Goal: Task Accomplishment & Management: Use online tool/utility

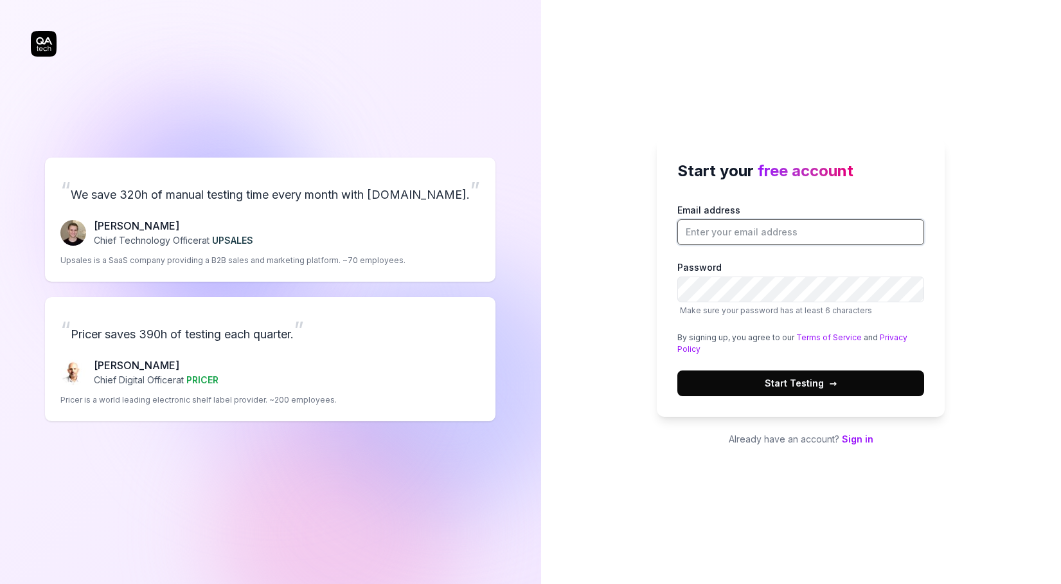
click at [744, 241] on input "Email address" at bounding box center [801, 232] width 247 height 26
click at [708, 233] on input "Email address" at bounding box center [801, 232] width 247 height 26
type input "m"
type input "emveras89@gmail.com"
click at [793, 378] on span "Start Testing →" at bounding box center [801, 383] width 72 height 14
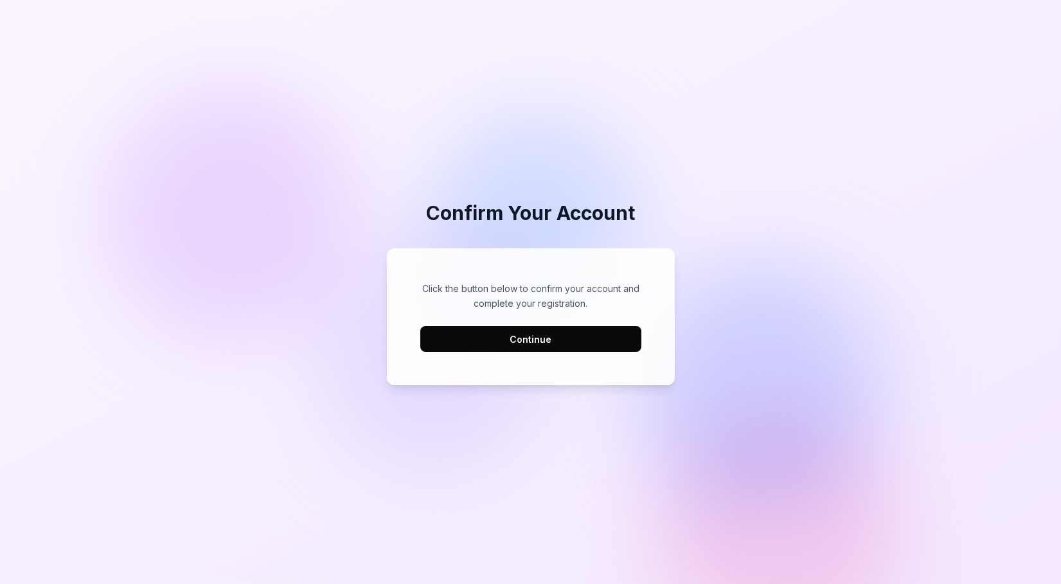
click at [622, 340] on button "Continue" at bounding box center [530, 339] width 221 height 26
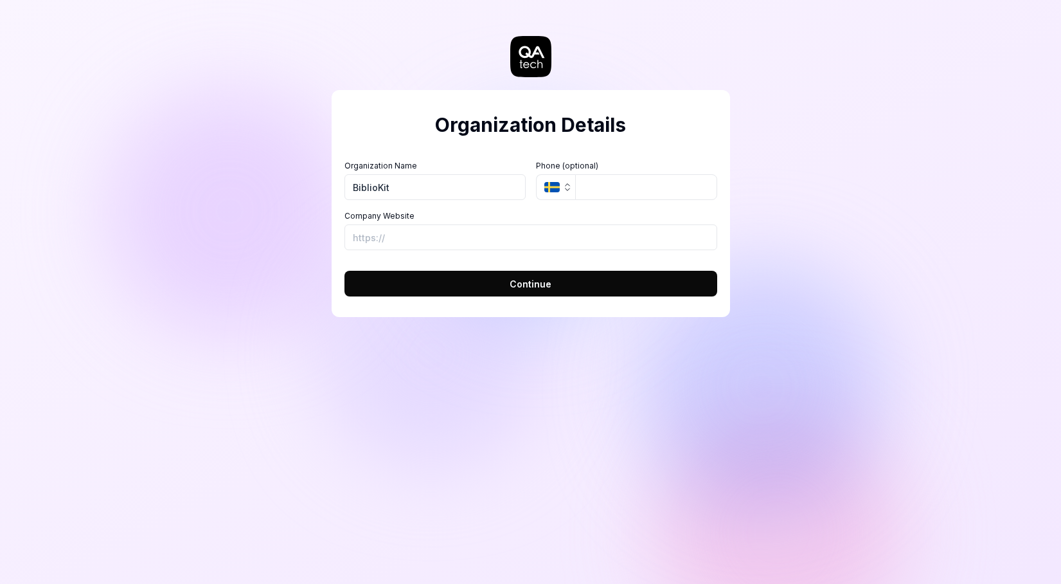
type input "BiblioKit"
click at [597, 190] on input "tel" at bounding box center [646, 187] width 142 height 26
click at [543, 245] on input "Company Website" at bounding box center [531, 237] width 373 height 26
type input "u"
click at [533, 285] on span "Continue" at bounding box center [531, 284] width 42 height 14
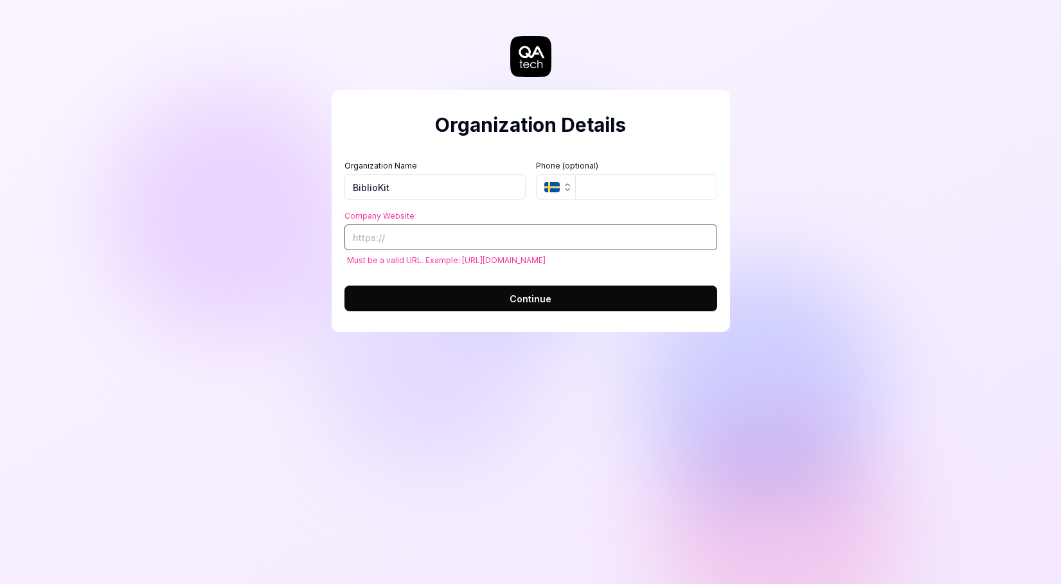
click at [525, 240] on input "Company Website" at bounding box center [531, 237] width 373 height 26
type input "https://bibliokit.com"
click at [565, 302] on button "Continue" at bounding box center [531, 298] width 373 height 26
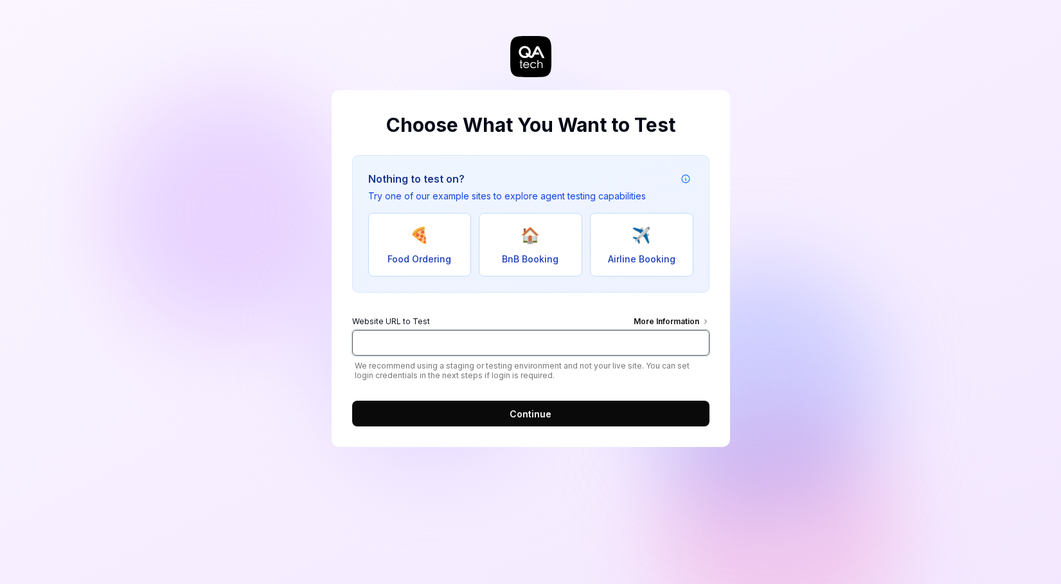
click at [651, 338] on input "Website URL to Test More Information" at bounding box center [530, 343] width 357 height 26
paste input "http://localhost:3115/"
click at [631, 403] on button "Continue" at bounding box center [530, 414] width 357 height 26
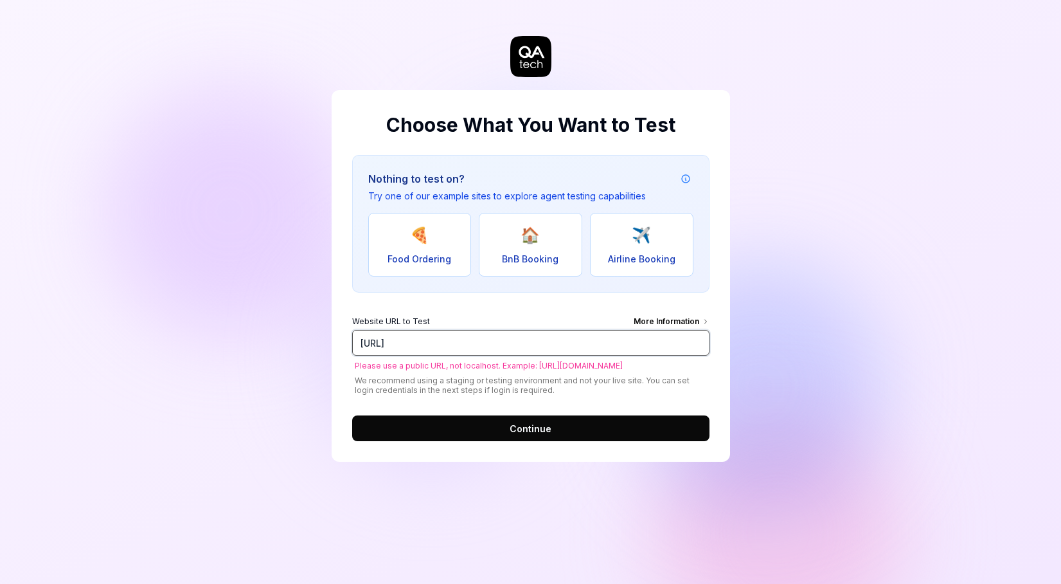
click at [620, 344] on input "http://localhost:3115/" at bounding box center [530, 343] width 357 height 26
paste input "uxb-production.up.railway.app"
click at [360, 343] on input "uxb-production.up.railway.app" at bounding box center [530, 343] width 357 height 26
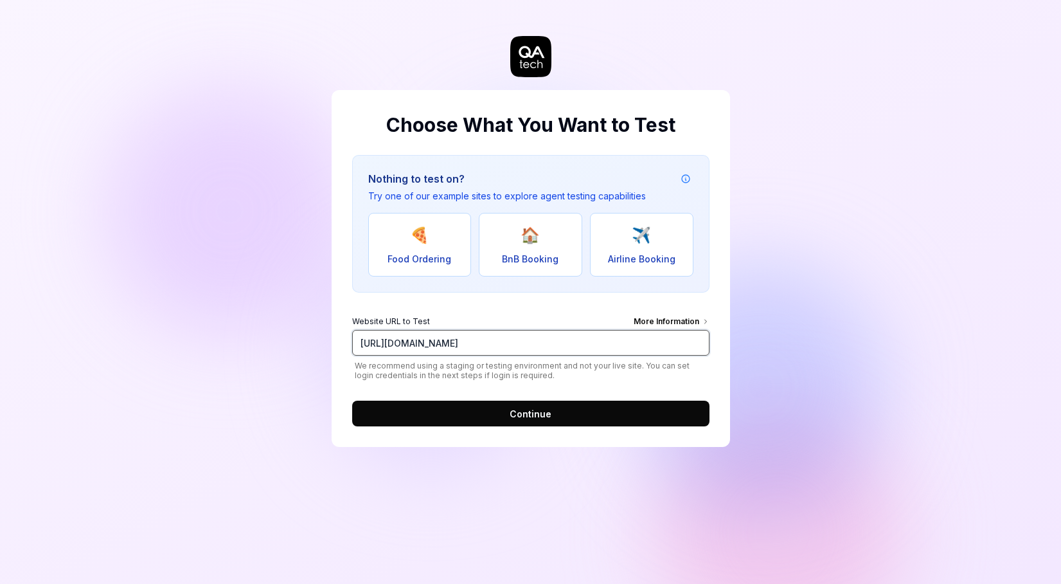
type input "https://uxb-production.up.railway.app"
click at [452, 416] on button "Continue" at bounding box center [530, 414] width 357 height 26
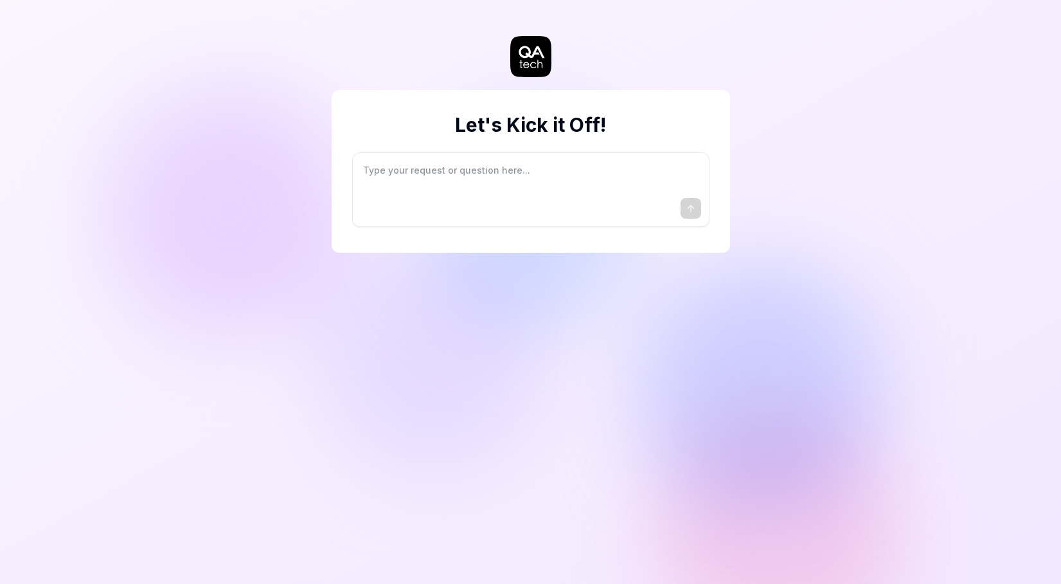
type textarea "*"
type textarea "I"
type textarea "*"
type textarea "I"
type textarea "*"
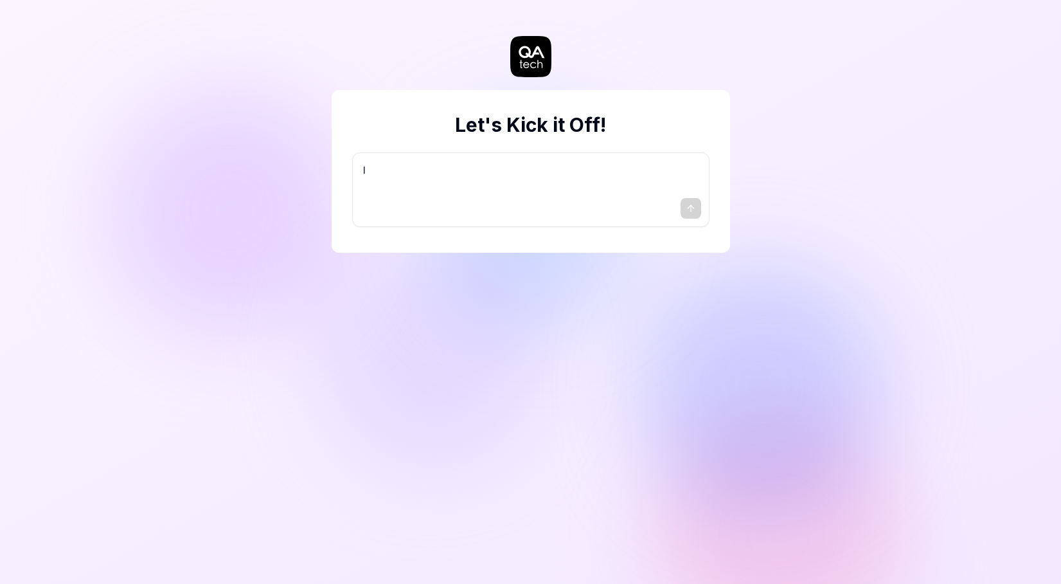
type textarea "I w"
type textarea "*"
type textarea "I wa"
type textarea "*"
type textarea "I wan"
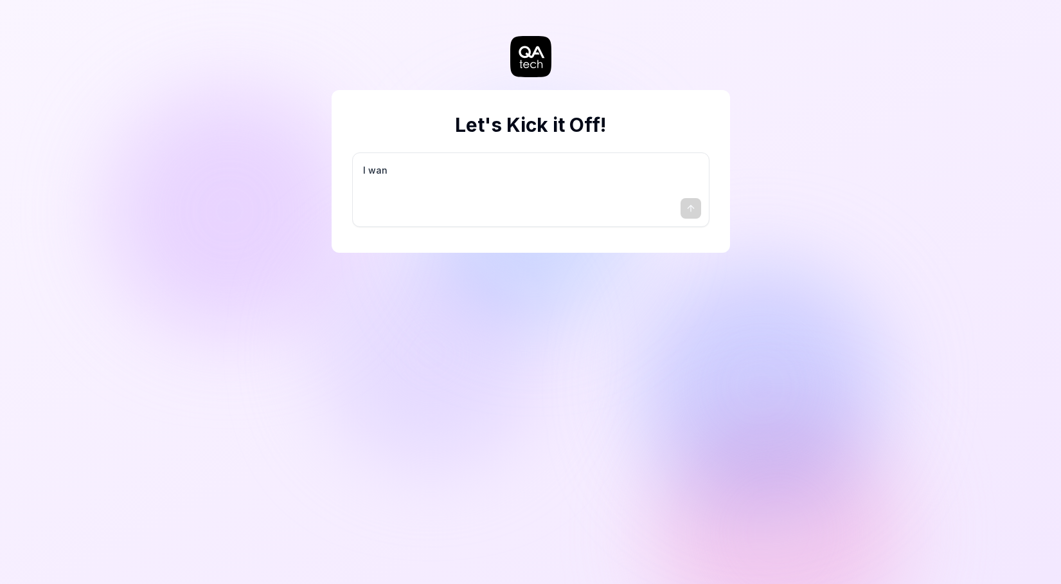
type textarea "*"
type textarea "I want"
type textarea "*"
type textarea "I want"
type textarea "*"
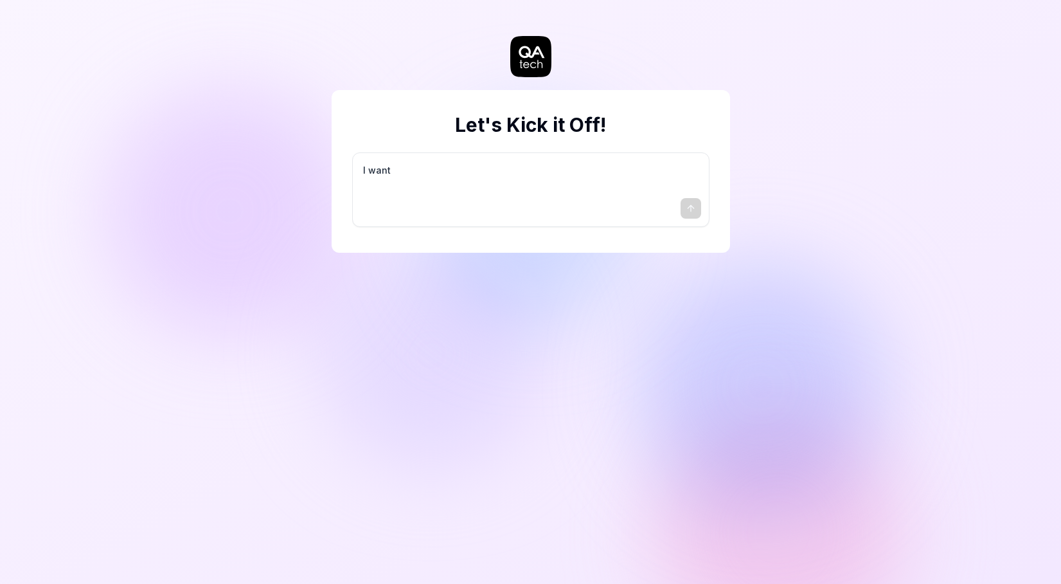
type textarea "I want a"
type textarea "*"
type textarea "I want a"
type textarea "*"
type textarea "I want a g"
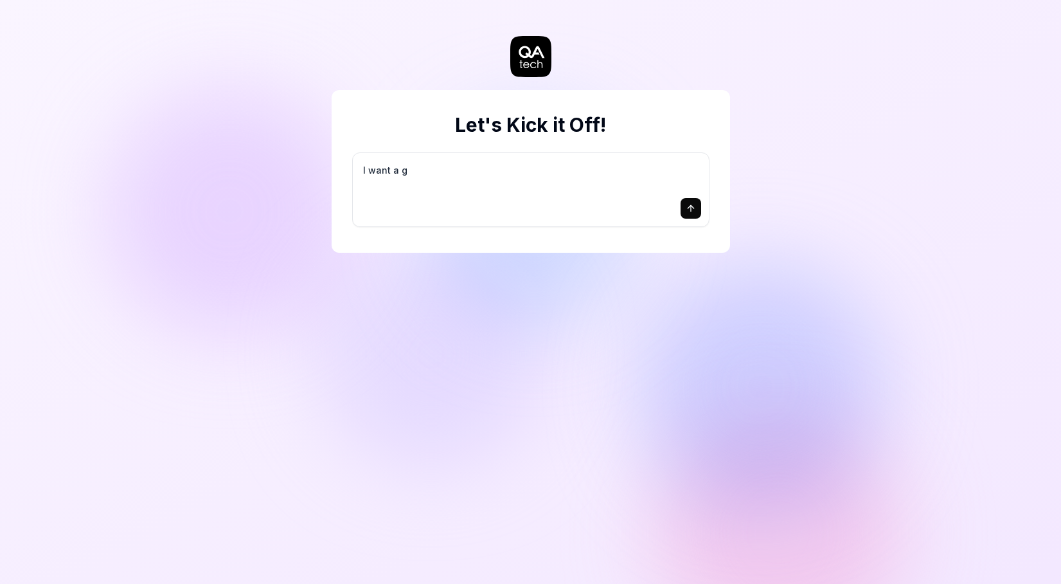
type textarea "*"
type textarea "I want a go"
type textarea "*"
type textarea "I want a goo"
type textarea "*"
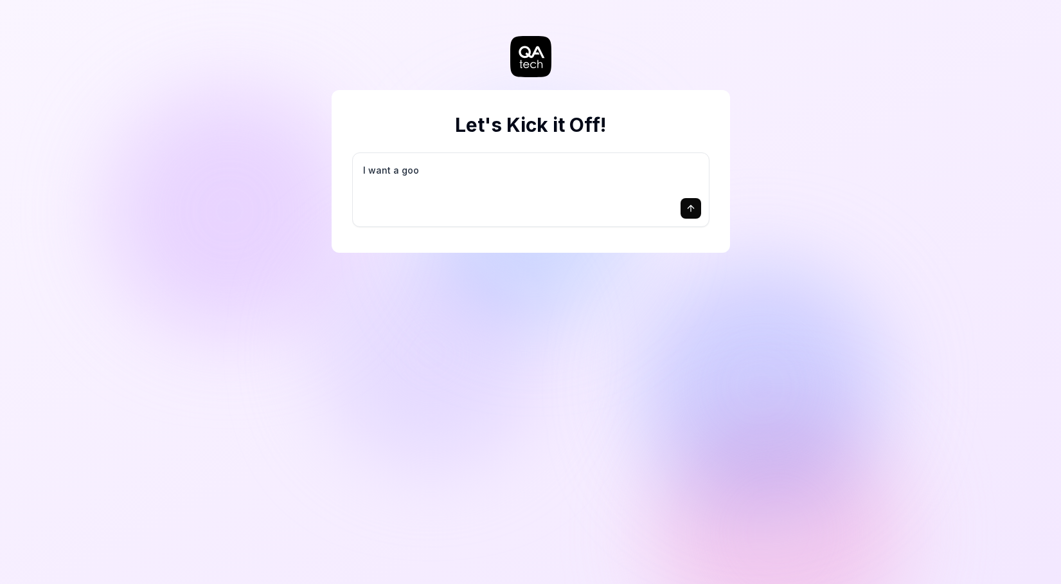
type textarea "I want a good"
type textarea "*"
type textarea "I want a good"
type textarea "*"
type textarea "I want a good t"
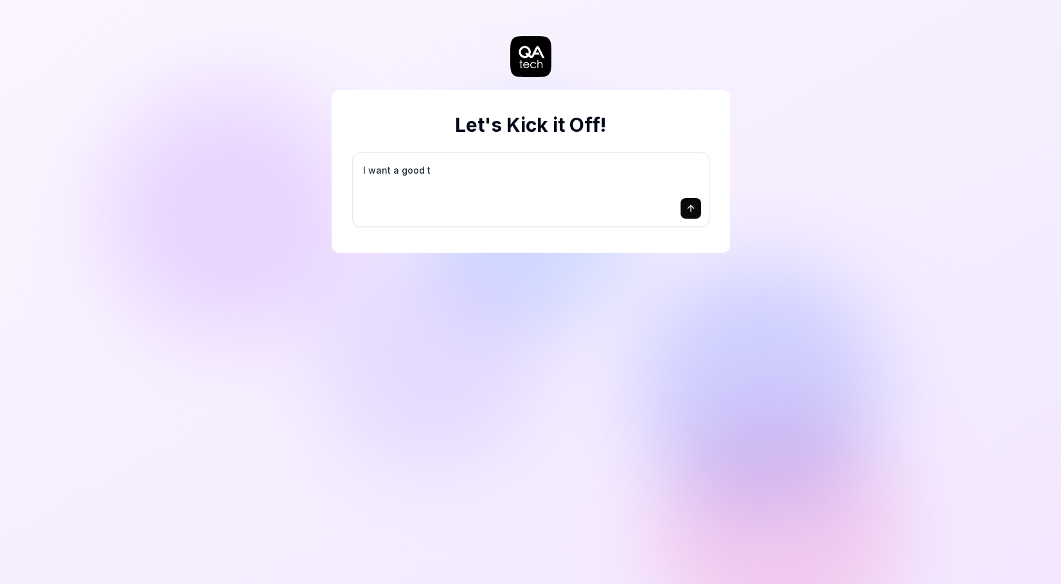
type textarea "*"
type textarea "I want a good te"
type textarea "*"
type textarea "I want a good tes"
type textarea "*"
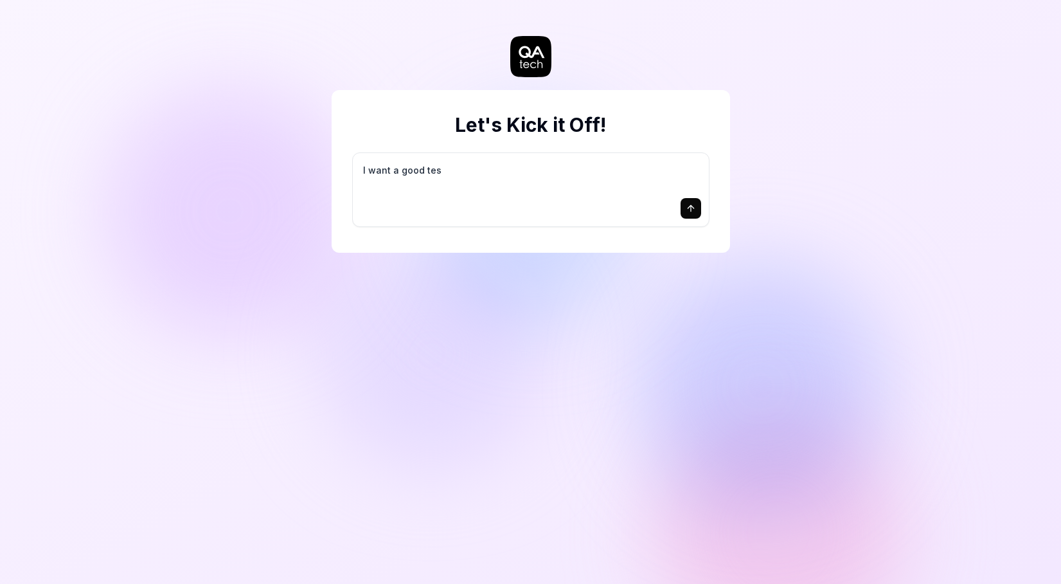
type textarea "I want a good test"
type textarea "*"
type textarea "I want a good test"
type textarea "*"
type textarea "I want a good test s"
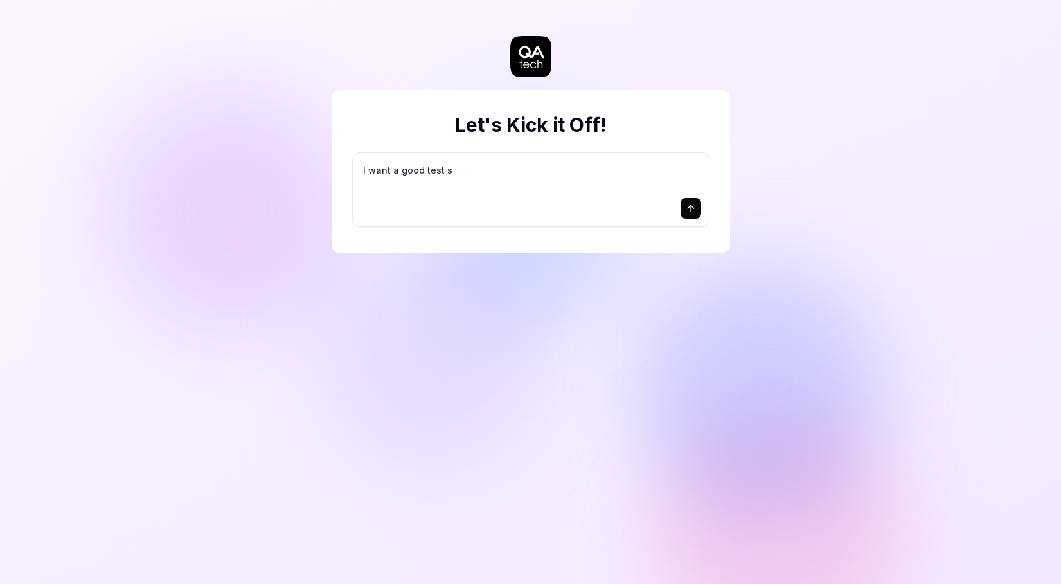
type textarea "*"
type textarea "I want a good test se"
type textarea "*"
type textarea "I want a good test set"
type textarea "*"
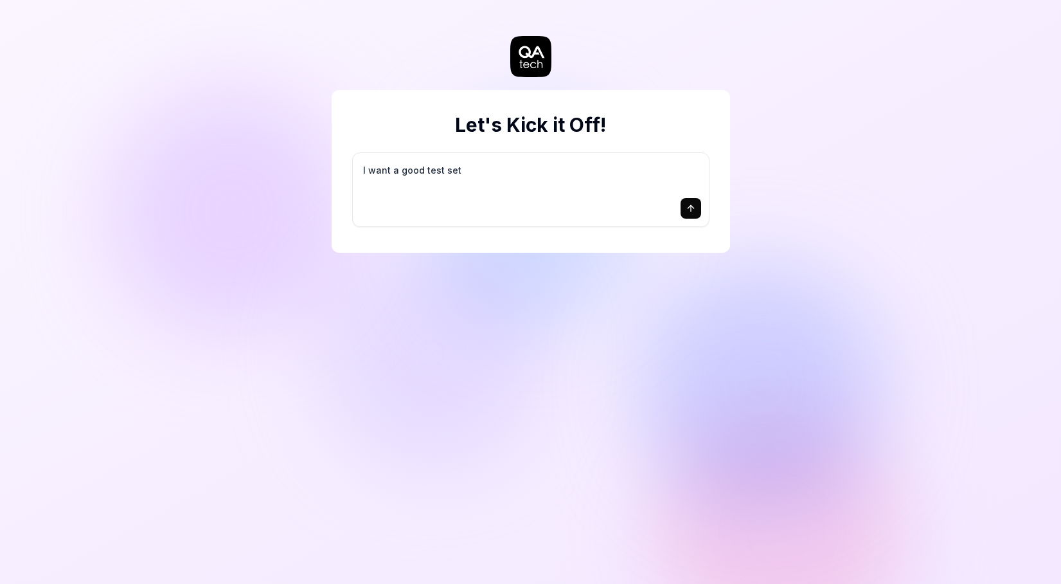
type textarea "I want a good test setu"
type textarea "*"
type textarea "I want a good test setup"
type textarea "*"
type textarea "I want a good test setup"
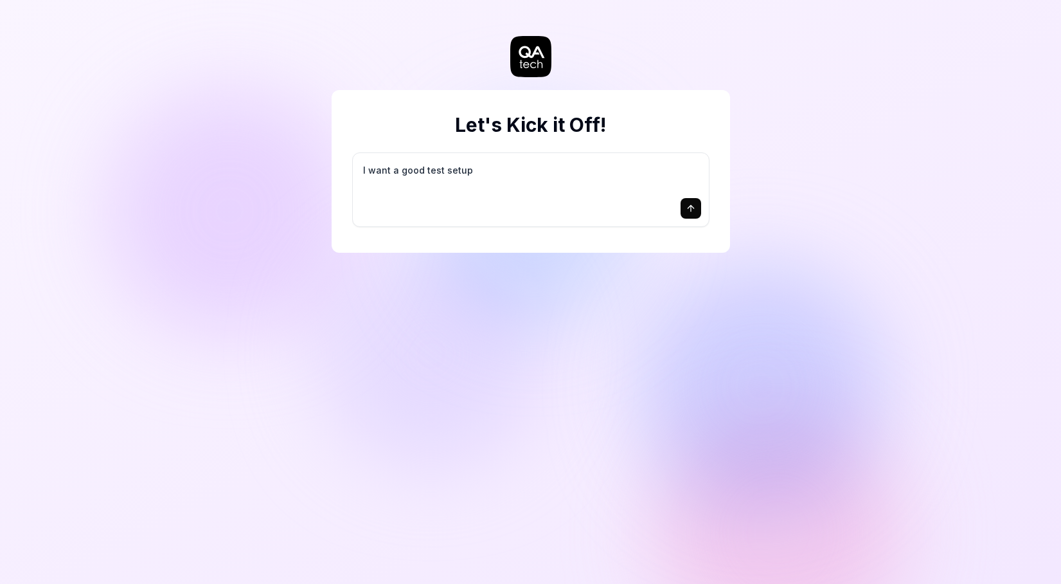
type textarea "*"
type textarea "I want a good test setup f"
type textarea "*"
type textarea "I want a good test setup fo"
type textarea "*"
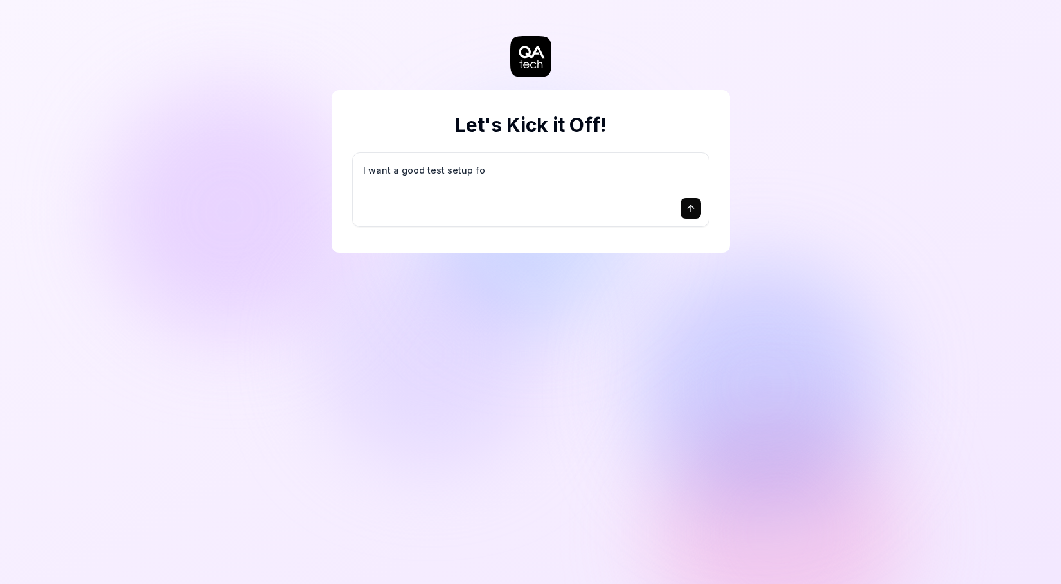
type textarea "I want a good test setup for"
type textarea "*"
type textarea "I want a good test setup for"
type textarea "*"
type textarea "I want a good test setup for m"
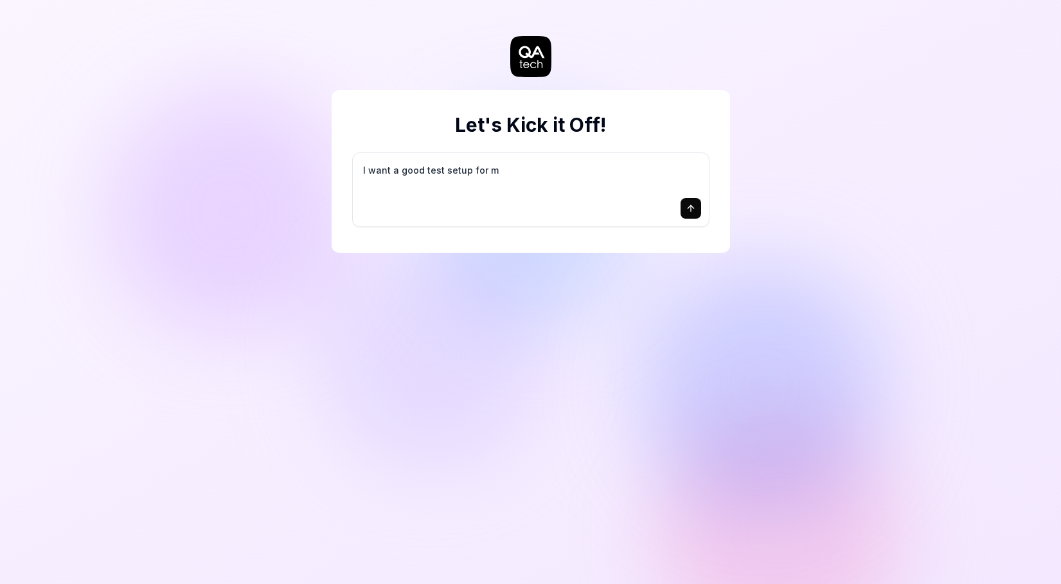
type textarea "*"
type textarea "I want a good test setup for my"
type textarea "*"
type textarea "I want a good test setup for my"
type textarea "*"
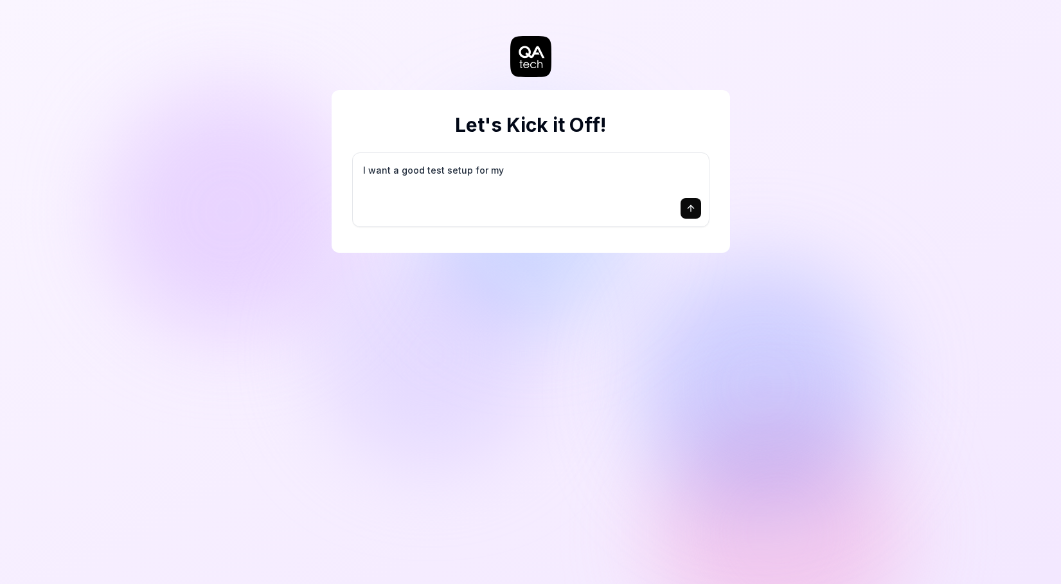
type textarea "I want a good test setup for my s"
type textarea "*"
type textarea "I want a good test setup for my si"
type textarea "*"
type textarea "I want a good test setup for my sit"
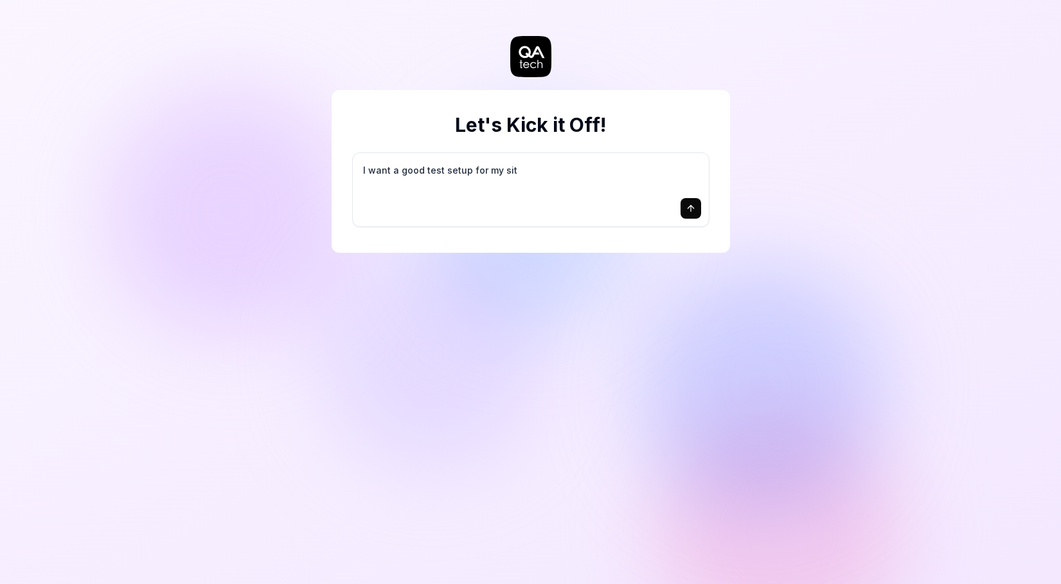
type textarea "*"
type textarea "I want a good test setup for my site"
type textarea "*"
type textarea "I want a good test setup for my site"
type textarea "*"
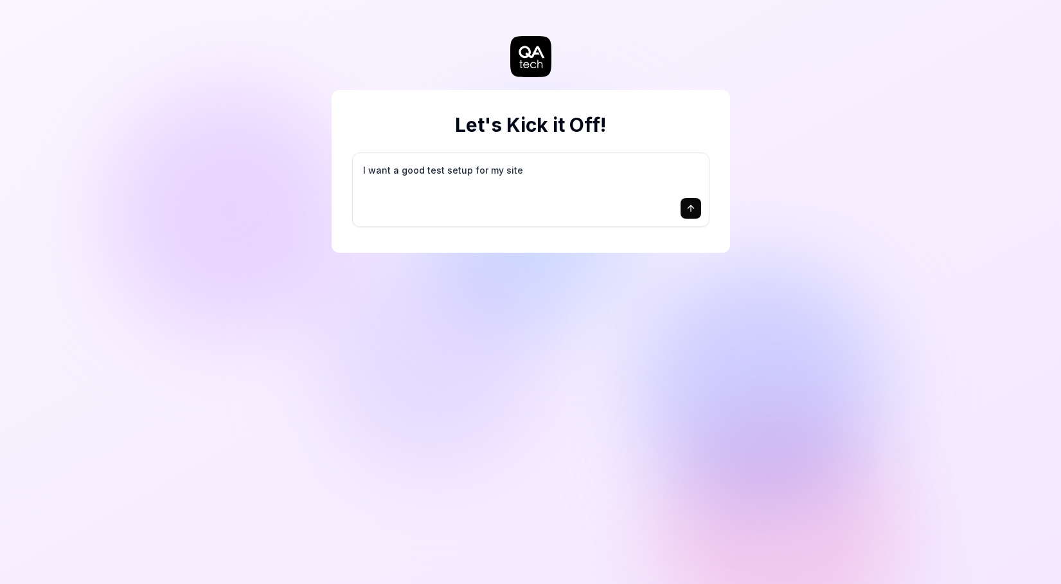
type textarea "I want a good test setup for my site -"
type textarea "*"
type textarea "I want a good test setup for my site -"
type textarea "*"
type textarea "I want a good test setup for my site - h"
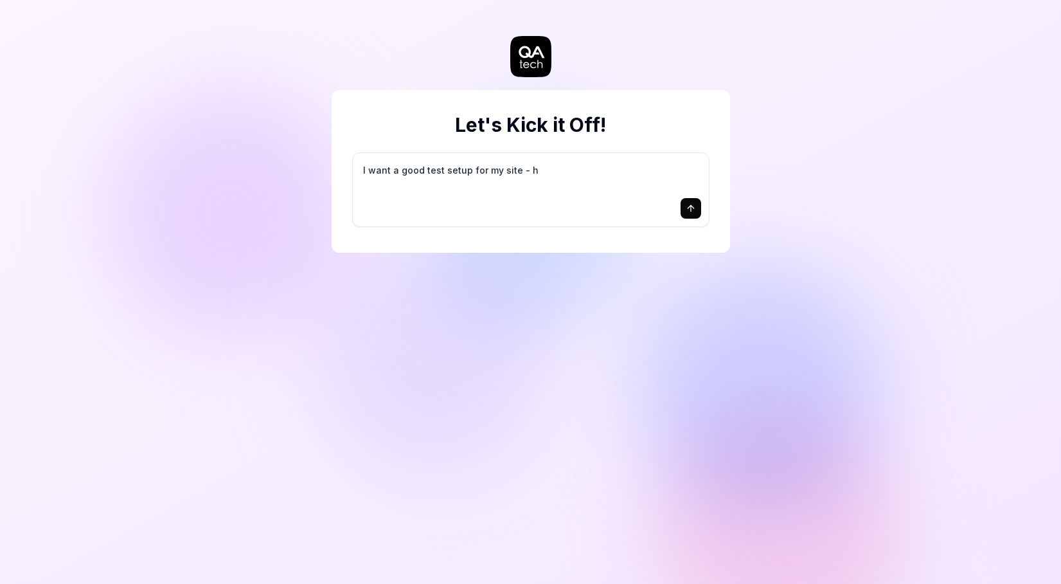
type textarea "*"
type textarea "I want a good test setup for my site - he"
type textarea "*"
type textarea "I want a good test setup for my site - hel"
type textarea "*"
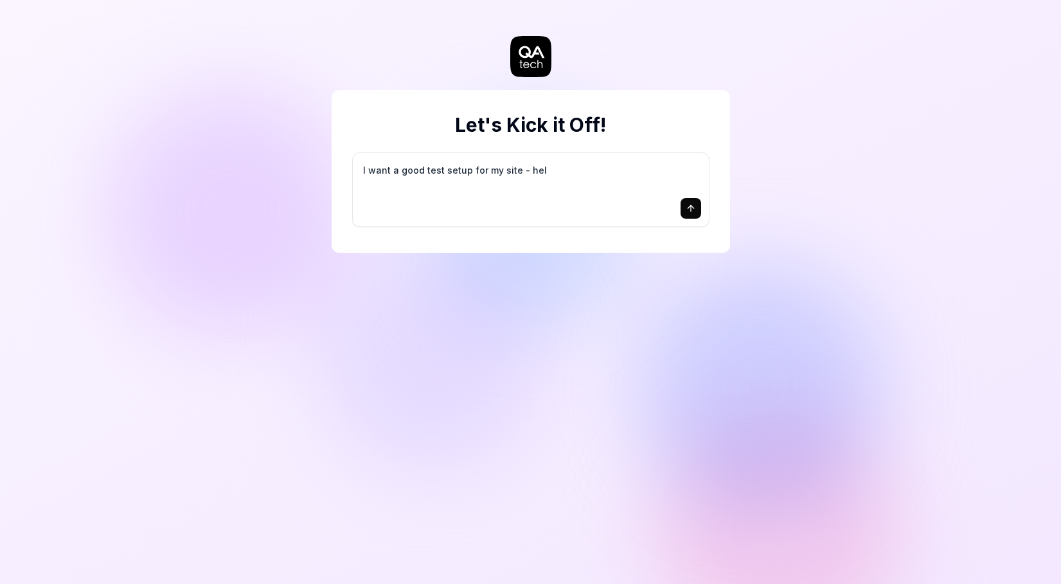
type textarea "I want a good test setup for my site - help"
type textarea "*"
type textarea "I want a good test setup for my site - help"
type textarea "*"
type textarea "I want a good test setup for my site - help m"
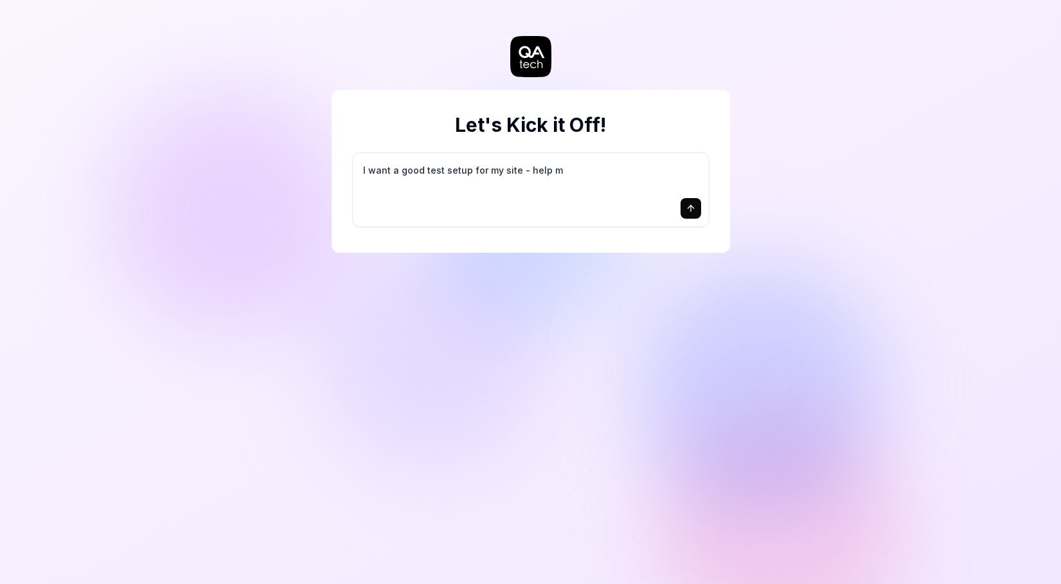
type textarea "*"
type textarea "I want a good test setup for my site - help me"
type textarea "*"
type textarea "I want a good test setup for my site - help me"
type textarea "*"
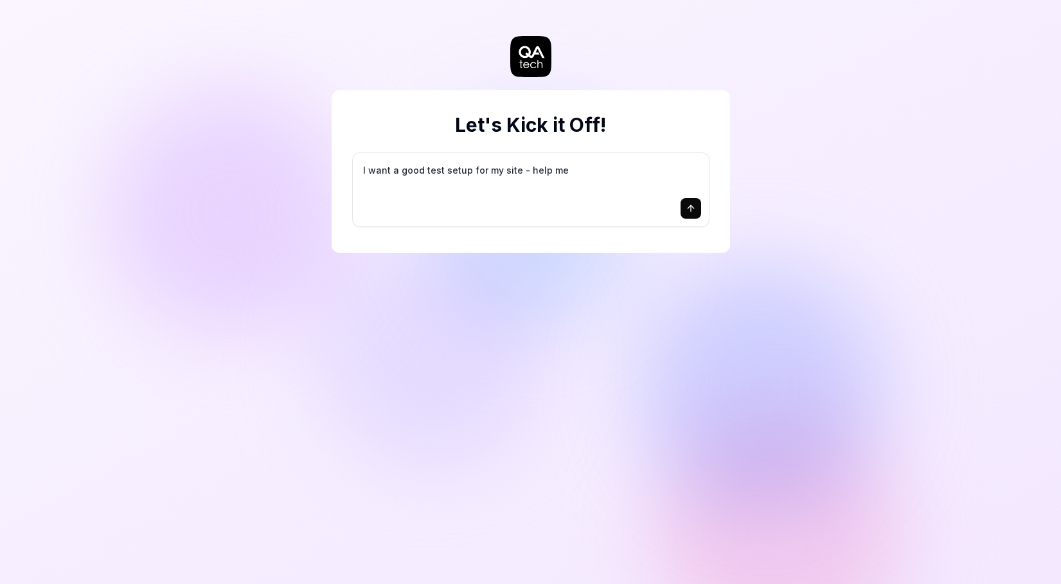
type textarea "I want a good test setup for my site - help me c"
type textarea "*"
type textarea "I want a good test setup for my site - help me cr"
type textarea "*"
type textarea "I want a good test setup for my site - help me cre"
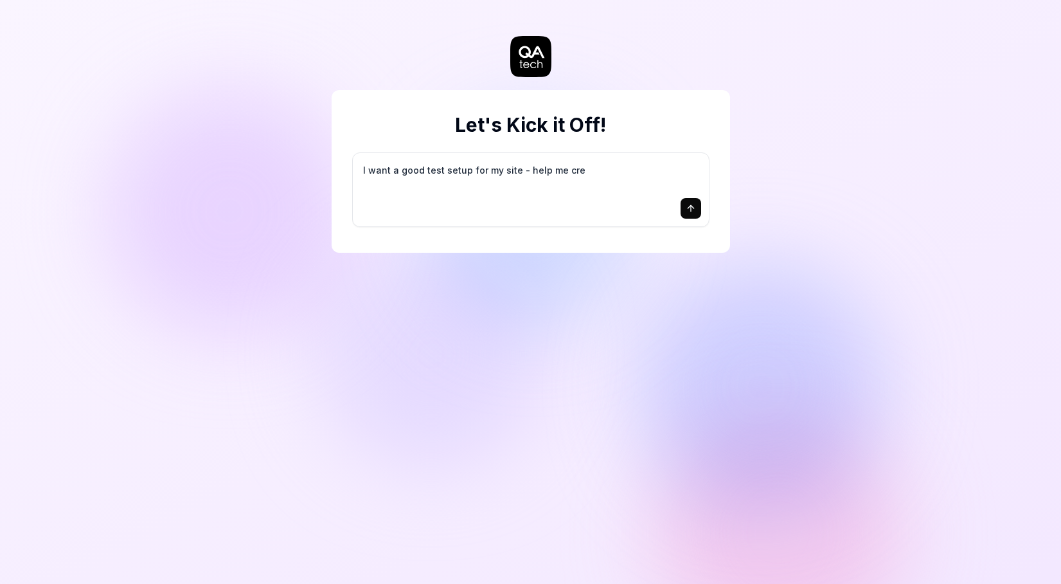
type textarea "*"
type textarea "I want a good test setup for my site - help me crea"
type textarea "*"
type textarea "I want a good test setup for my site - help me creat"
type textarea "*"
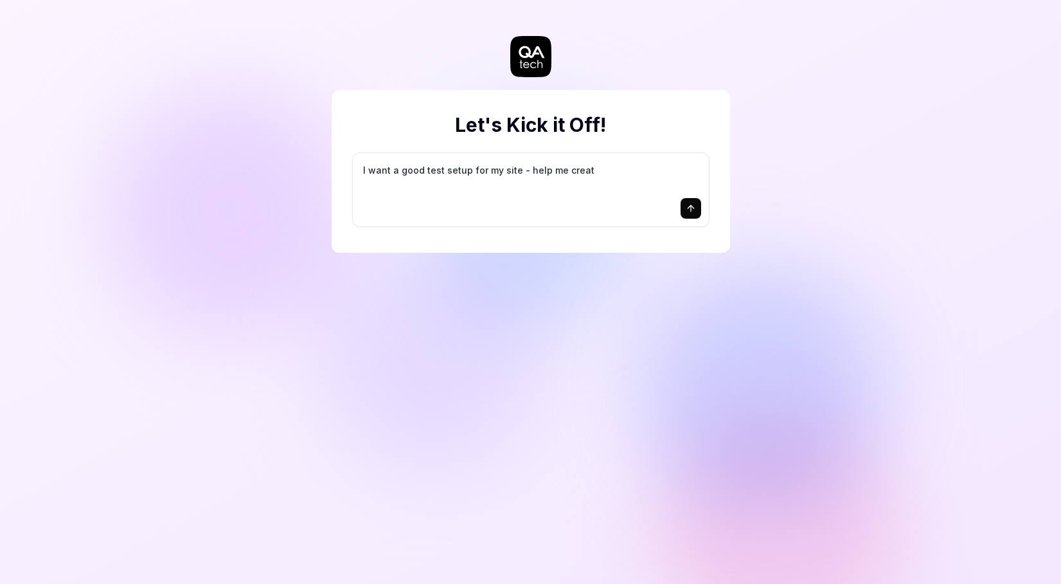
type textarea "I want a good test setup for my site - help me create"
type textarea "*"
type textarea "I want a good test setup for my site - help me create"
type textarea "*"
type textarea "I want a good test setup for my site - help me create t"
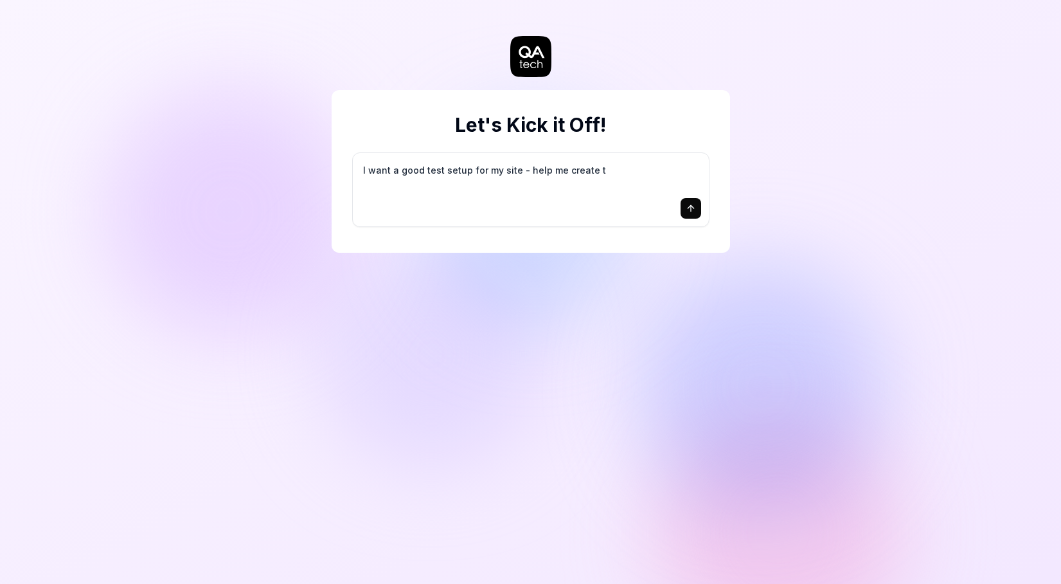
type textarea "*"
type textarea "I want a good test setup for my site - help me create th"
type textarea "*"
type textarea "I want a good test setup for my site - help me create the"
type textarea "*"
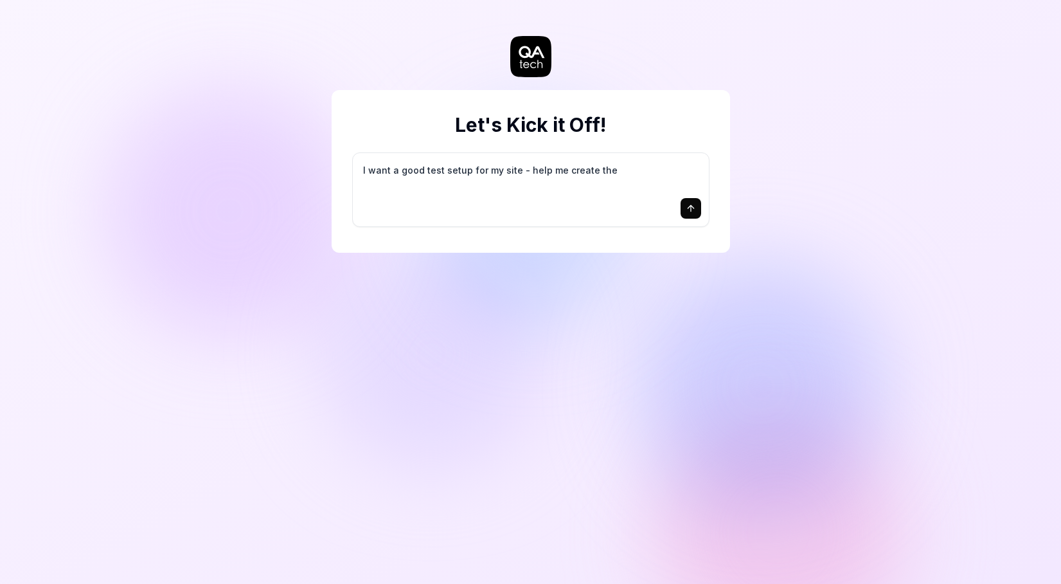
type textarea "I want a good test setup for my site - help me create the"
type textarea "*"
type textarea "I want a good test setup for my site - help me create the f"
type textarea "*"
type textarea "I want a good test setup for my site - help me create the fi"
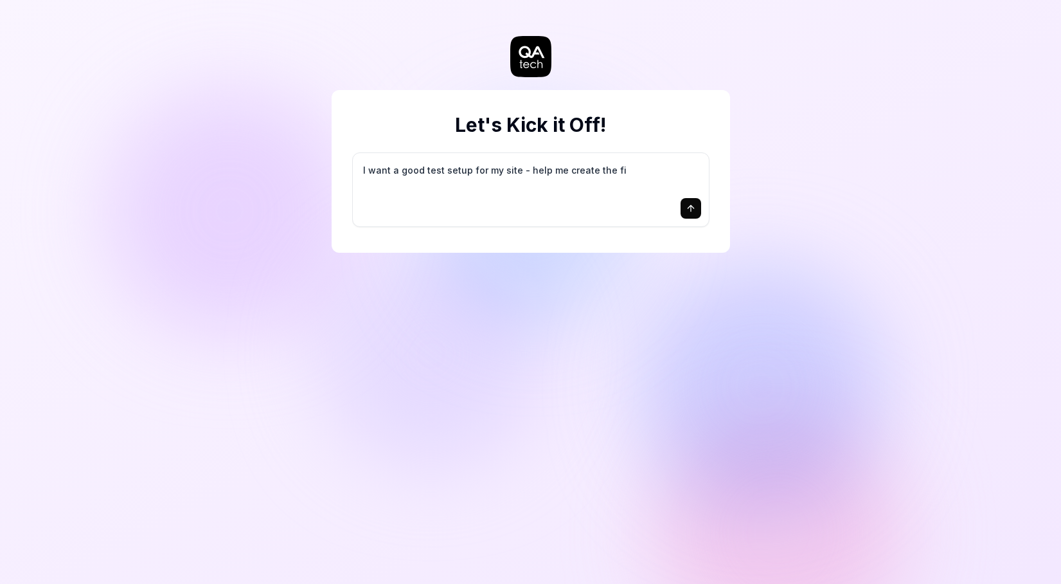
type textarea "*"
type textarea "I want a good test setup for my site - help me create the fir"
type textarea "*"
type textarea "I want a good test setup for my site - help me create the firs"
type textarea "*"
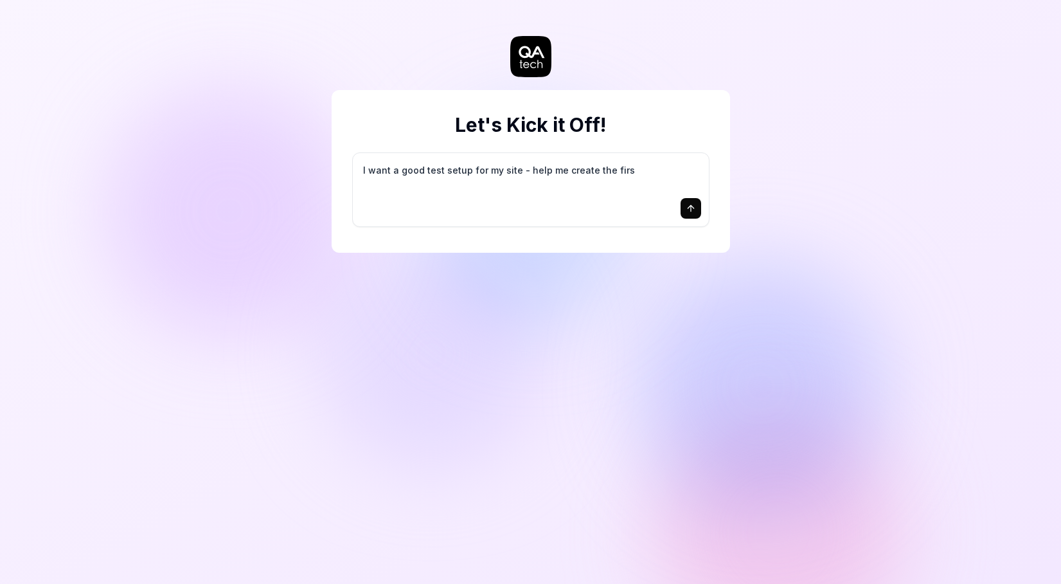
type textarea "I want a good test setup for my site - help me create the first"
type textarea "*"
type textarea "I want a good test setup for my site - help me create the first"
type textarea "*"
type textarea "I want a good test setup for my site - help me create the first 3"
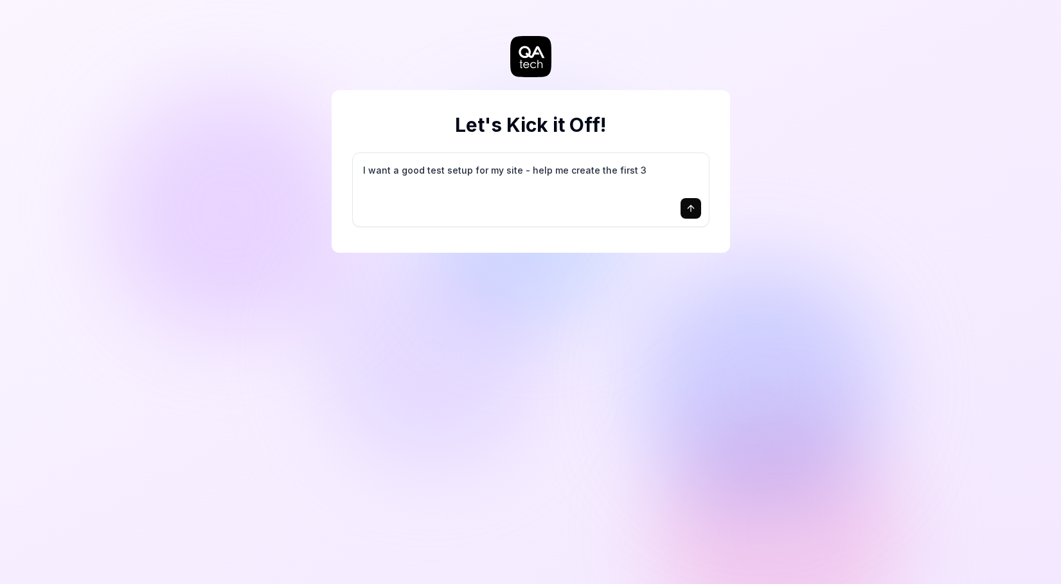
type textarea "*"
type textarea "I want a good test setup for my site - help me create the first 3-"
type textarea "*"
type textarea "I want a good test setup for my site - help me create the first 3-5"
type textarea "*"
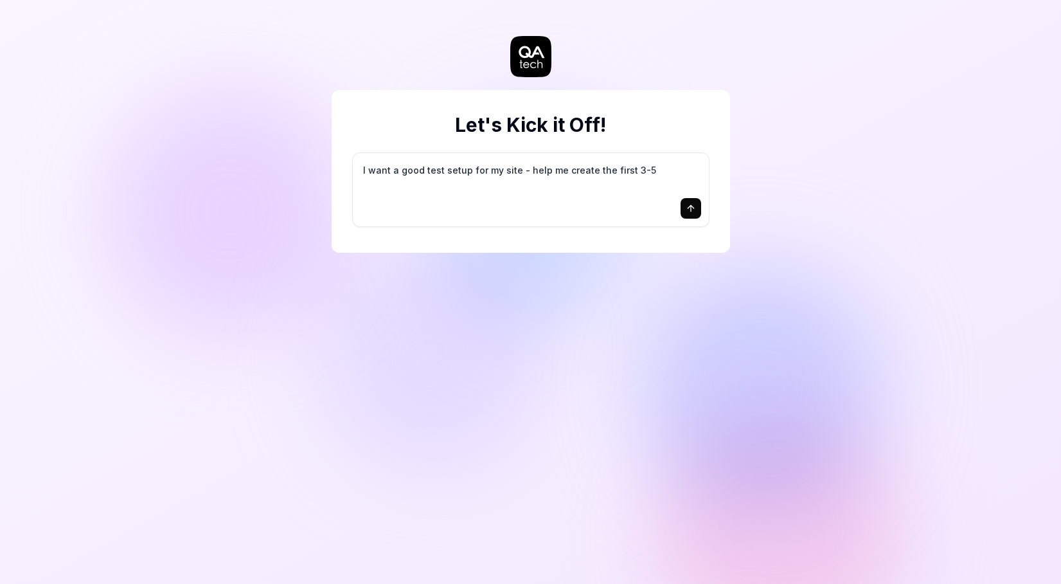
type textarea "I want a good test setup for my site - help me create the first 3-5"
type textarea "*"
type textarea "I want a good test setup for my site - help me create the first 3-5 t"
type textarea "*"
type textarea "I want a good test setup for my site - help me create the first 3-5 te"
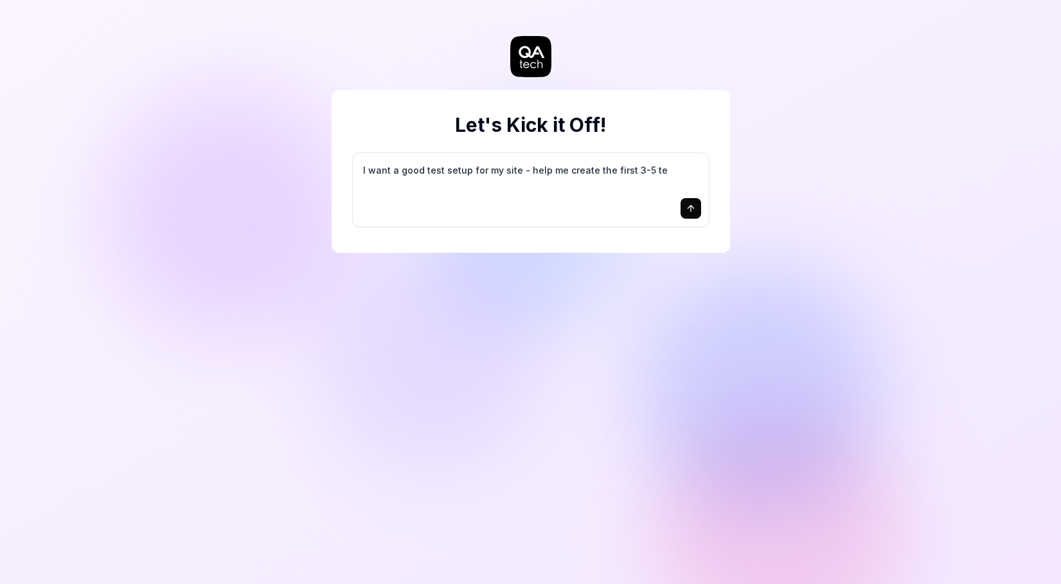
type textarea "*"
type textarea "I want a good test setup for my site - help me create the first 3-5 tes"
type textarea "*"
type textarea "I want a good test setup for my site - help me create the first 3-5 test"
type textarea "*"
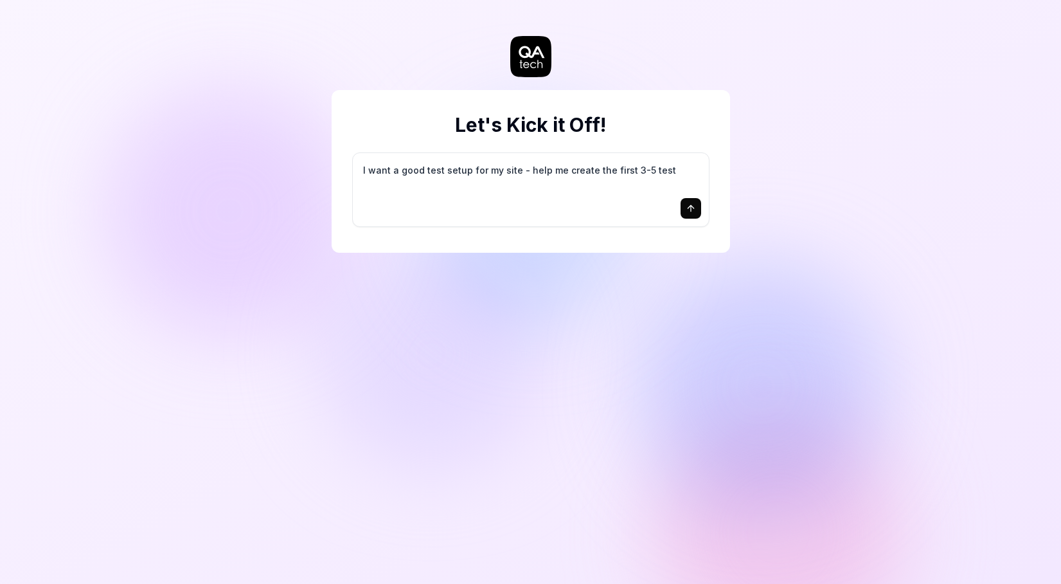
type textarea "I want a good test setup for my site - help me create the first 3-5 test"
type textarea "*"
type textarea "I want a good test setup for my site - help me create the first 3-5 test c"
type textarea "*"
type textarea "I want a good test setup for my site - help me create the first 3-5 test ca"
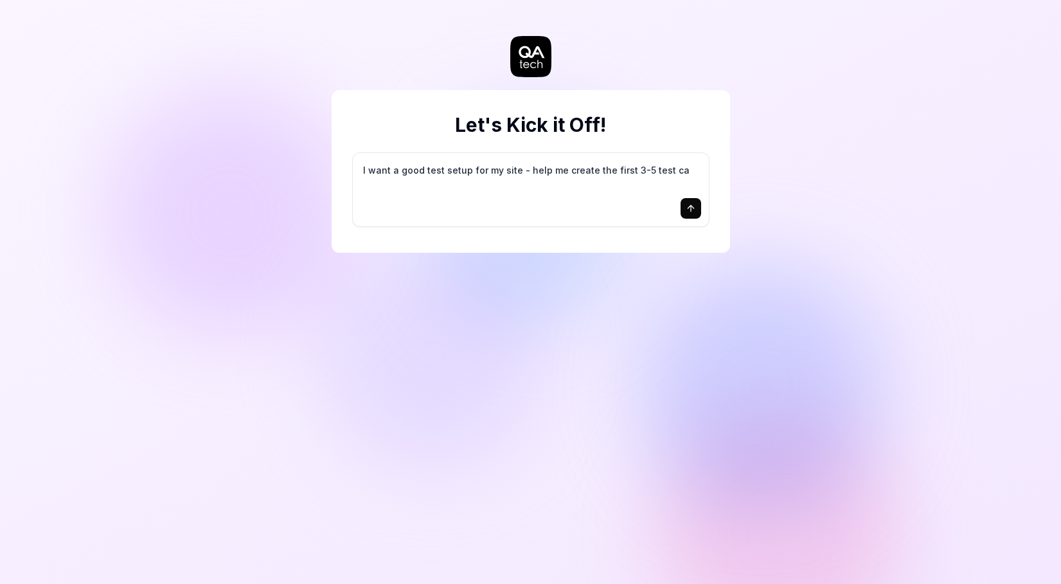
type textarea "*"
type textarea "I want a good test setup for my site - help me create the first 3-5 test cas"
type textarea "*"
type textarea "I want a good test setup for my site - help me create the first 3-5 test case"
type textarea "*"
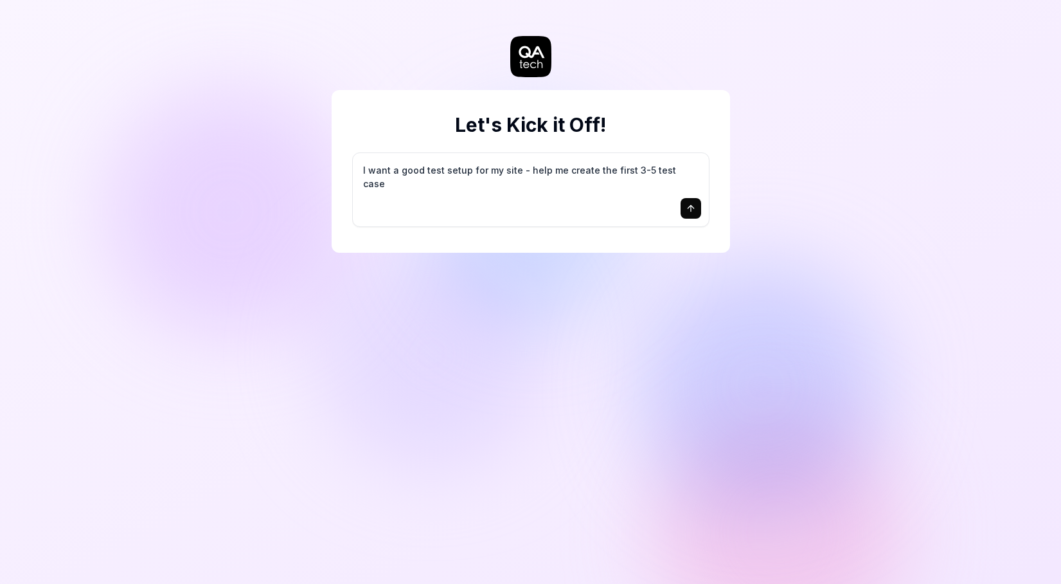
type textarea "I want a good test setup for my site - help me create the first 3-5 test cases"
click at [685, 206] on button "submit" at bounding box center [691, 208] width 21 height 21
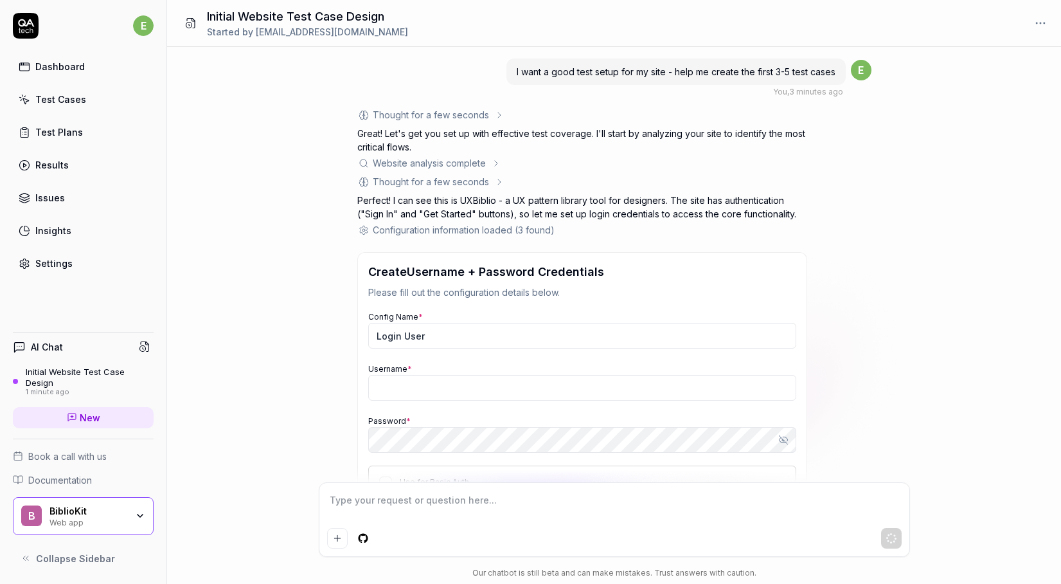
scroll to position [98, 0]
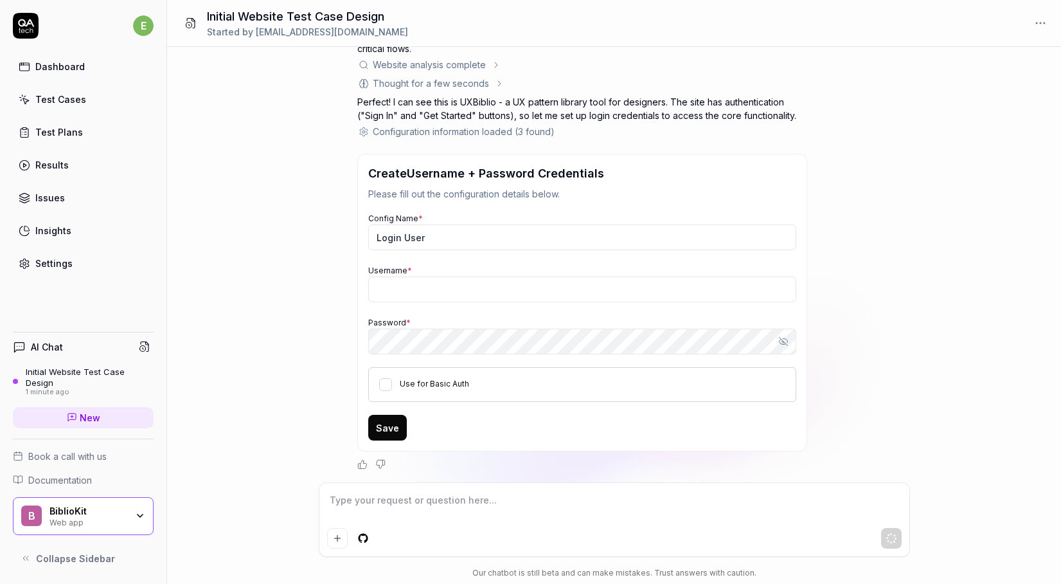
type textarea "*"
type input "emveras89@gmail.com"
click at [631, 306] on div "Config Name * Login User Username * emveras89@gmail.com Password * Show passwor…" at bounding box center [582, 306] width 428 height 191
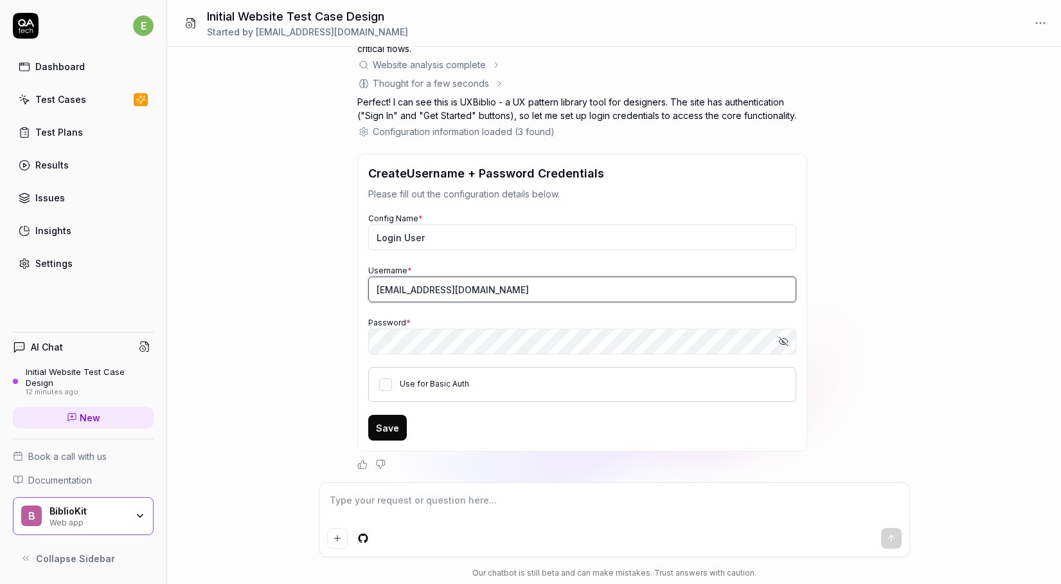
click at [631, 300] on input "emveras89@gmail.com" at bounding box center [582, 289] width 428 height 26
click at [630, 300] on input "emveras89@gmail.com" at bounding box center [582, 289] width 428 height 26
click at [649, 409] on form "Config Name * Login User Username * emveras89@gmail.com Password * Show passwor…" at bounding box center [582, 326] width 428 height 230
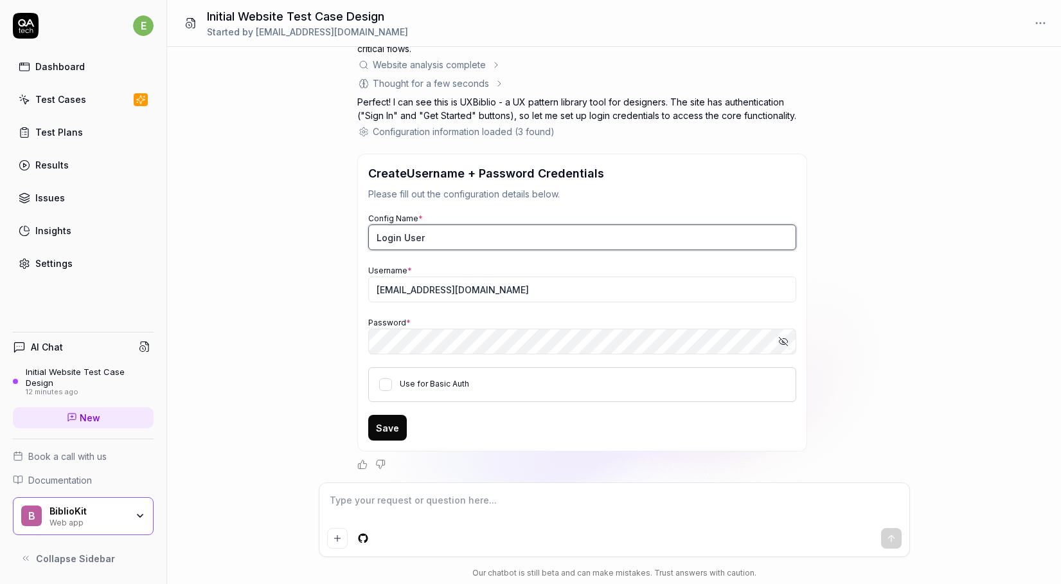
type textarea "*"
click at [641, 249] on input "Login User" at bounding box center [582, 237] width 428 height 26
click at [640, 249] on input "Login User" at bounding box center [582, 237] width 428 height 26
type input "QATestLogin"
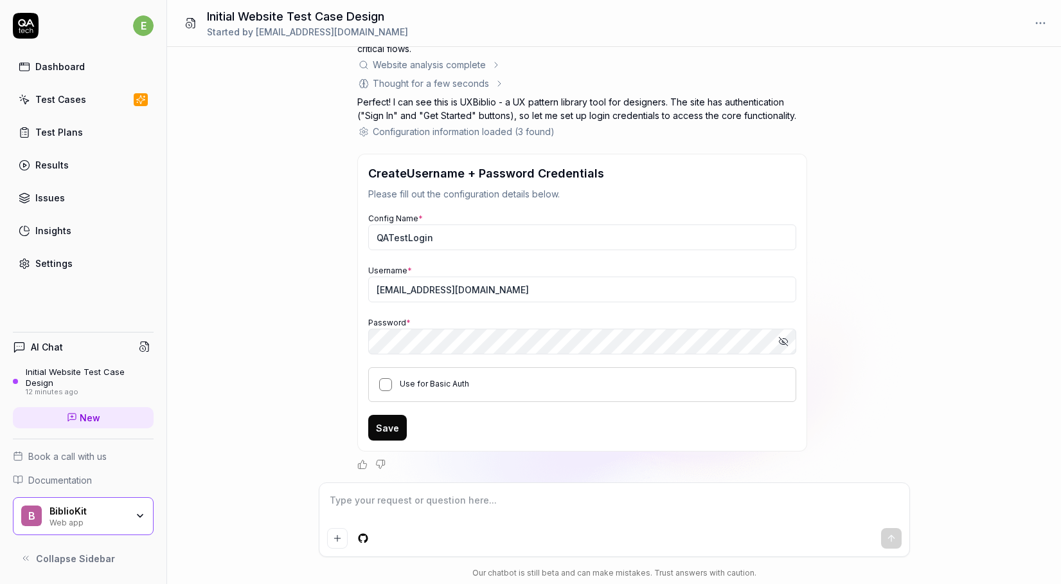
click at [384, 389] on button "Use for Basic Auth" at bounding box center [385, 384] width 13 height 13
click at [397, 433] on button "Save" at bounding box center [387, 428] width 39 height 26
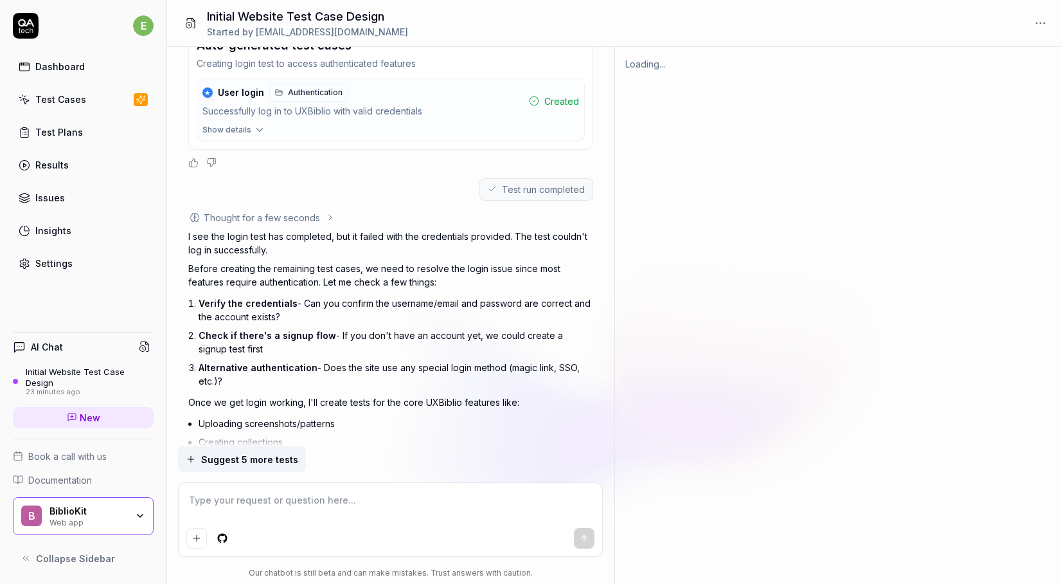
scroll to position [547, 0]
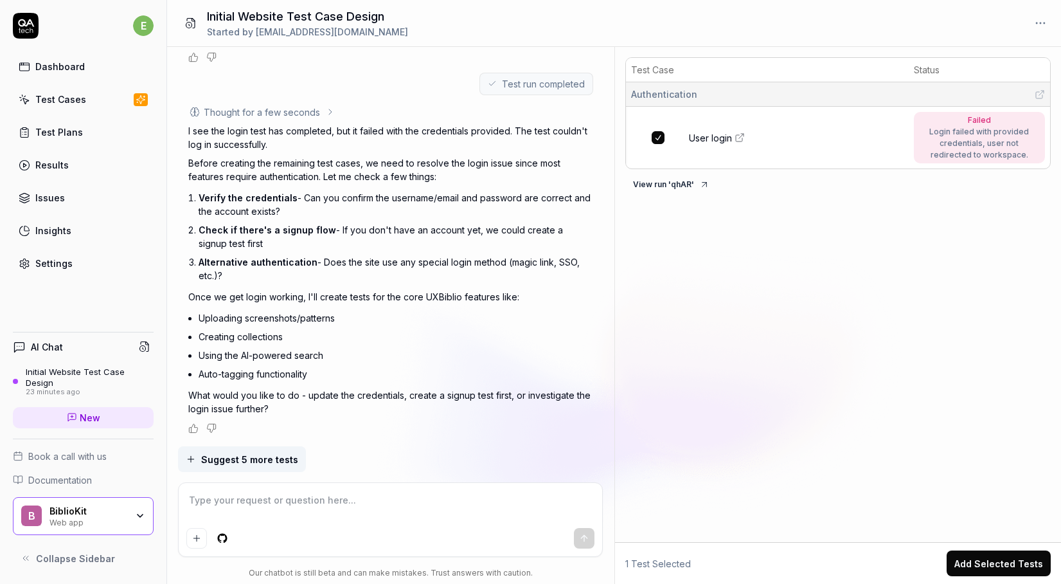
click at [986, 136] on div "Login failed with provided credentials, user not redirected to workspace." at bounding box center [980, 143] width 118 height 35
click at [740, 134] on icon at bounding box center [740, 137] width 10 height 10
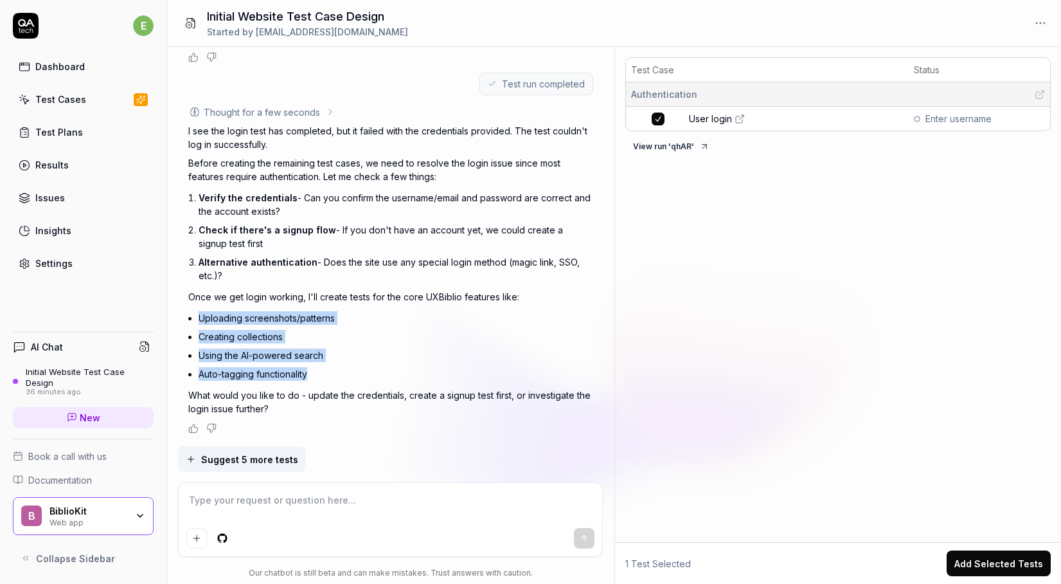
drag, startPoint x: 195, startPoint y: 312, endPoint x: 312, endPoint y: 376, distance: 132.6
click at [314, 376] on div "I see the login test has completed, but it failed with the credentials provided…" at bounding box center [390, 269] width 405 height 291
copy ul "Uploading screenshots/patterns Creating collections Using the AI-powered search…"
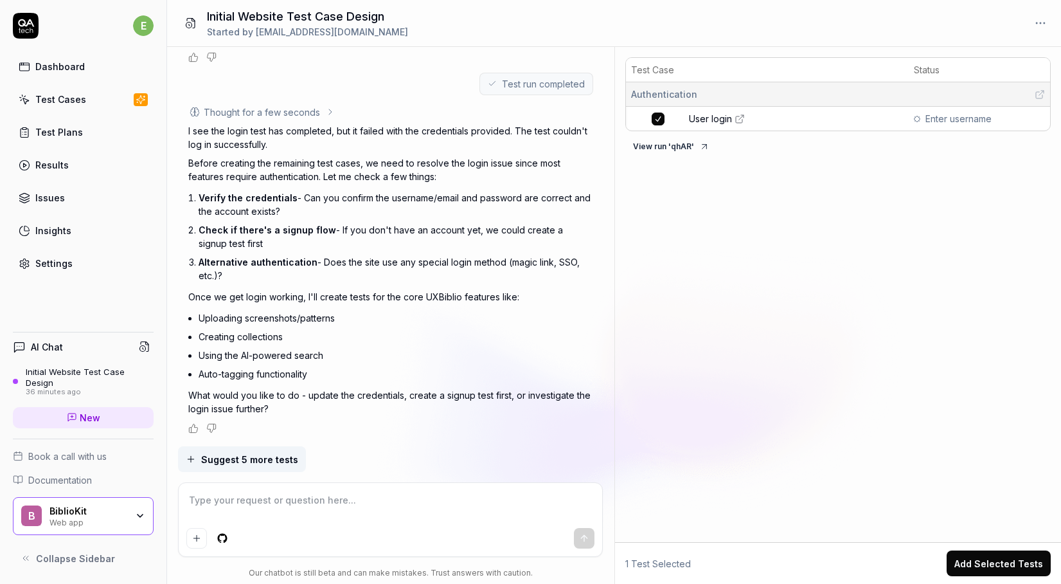
click at [298, 500] on textarea at bounding box center [390, 507] width 408 height 32
type textarea "*"
type textarea "C"
type textarea "*"
type textarea "Cr"
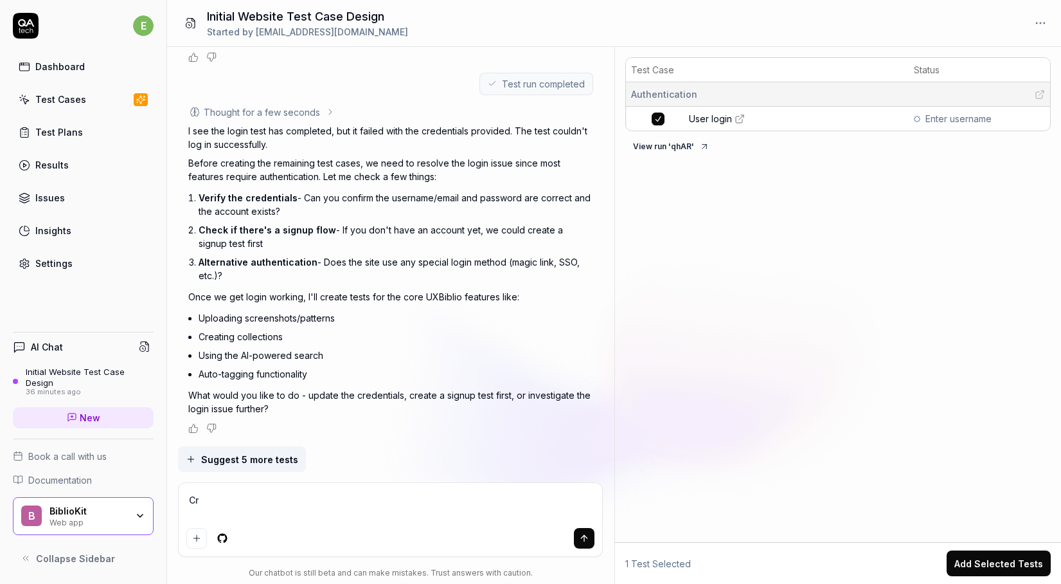
type textarea "*"
type textarea "Cre"
type textarea "*"
type textarea "Crea"
type textarea "*"
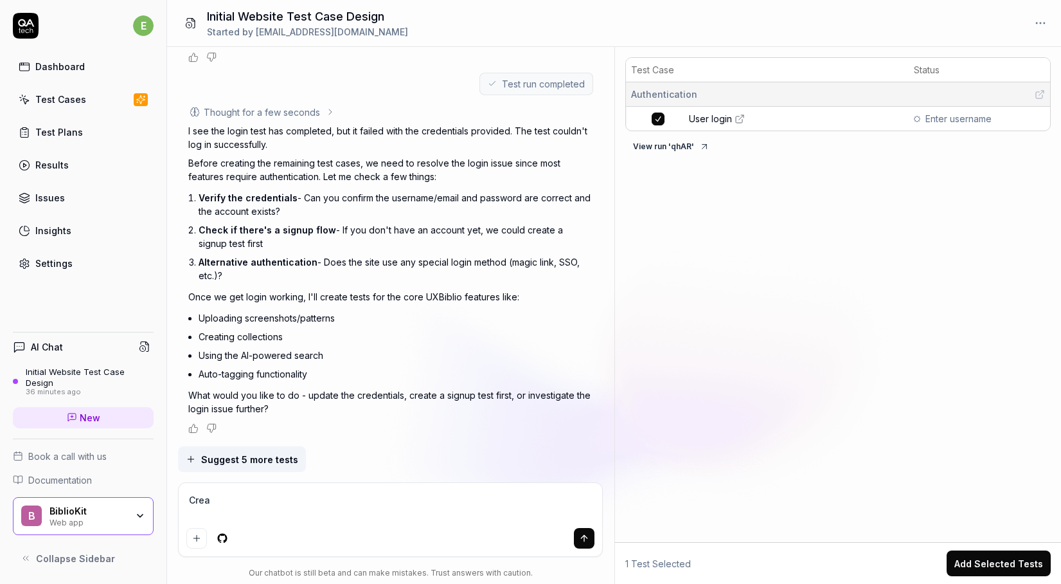
type textarea "Creat"
type textarea "*"
type textarea "Create"
type textarea "*"
type textarea "Create"
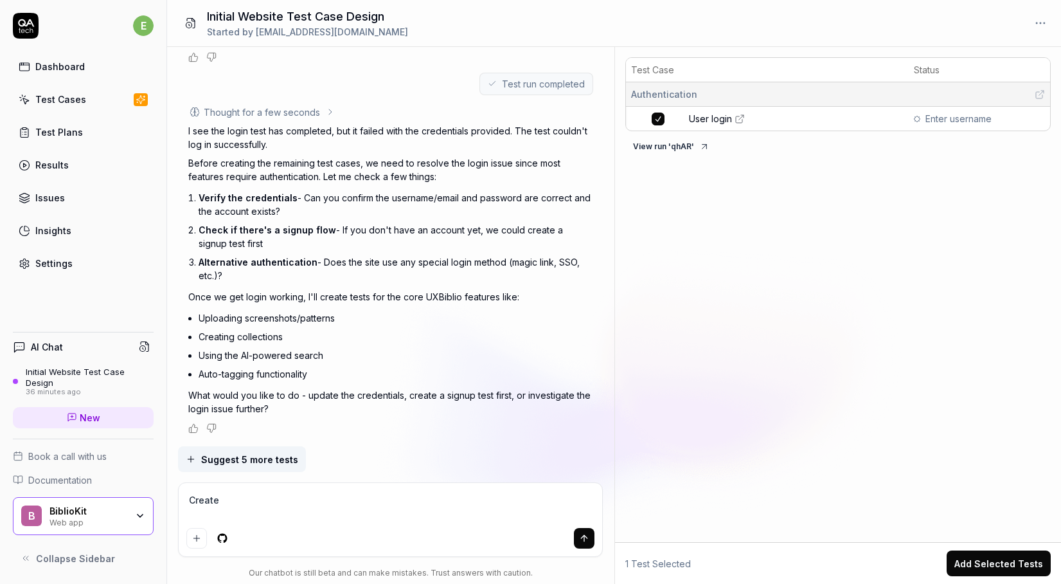
type textarea "*"
type textarea "Create t"
type textarea "*"
type textarea "Create te"
type textarea "*"
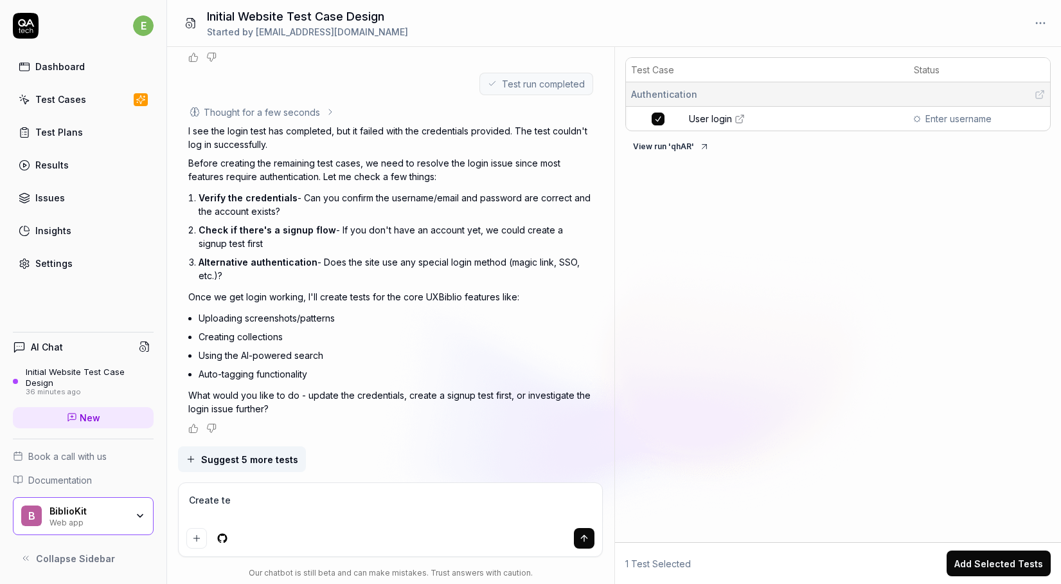
type textarea "Create tes"
type textarea "*"
type textarea "Create test"
type textarea "*"
type textarea "Create tests"
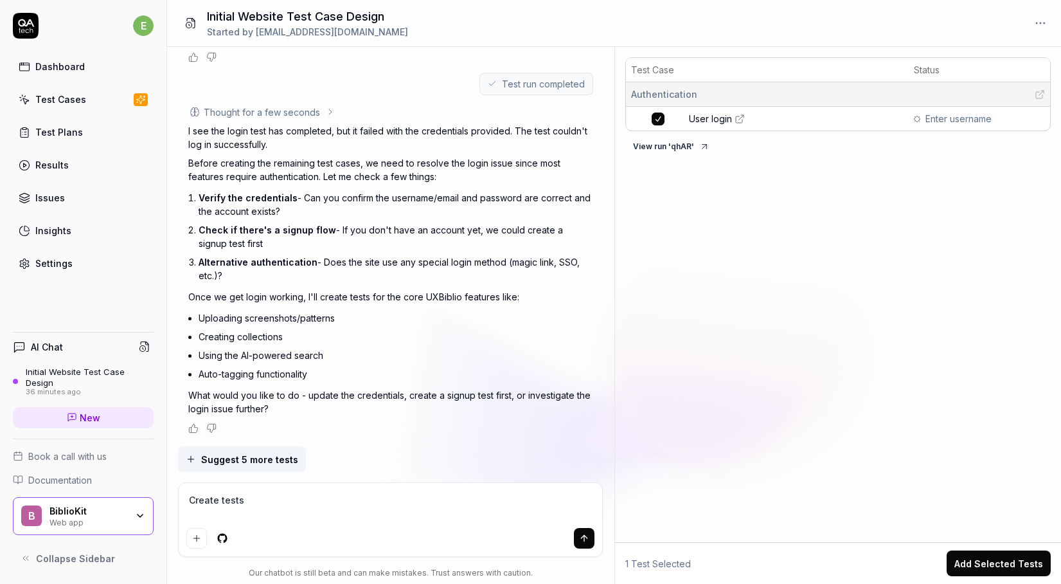
type textarea "*"
type textarea "Create tests"
type textarea "*"
type textarea "Create tests f"
type textarea "*"
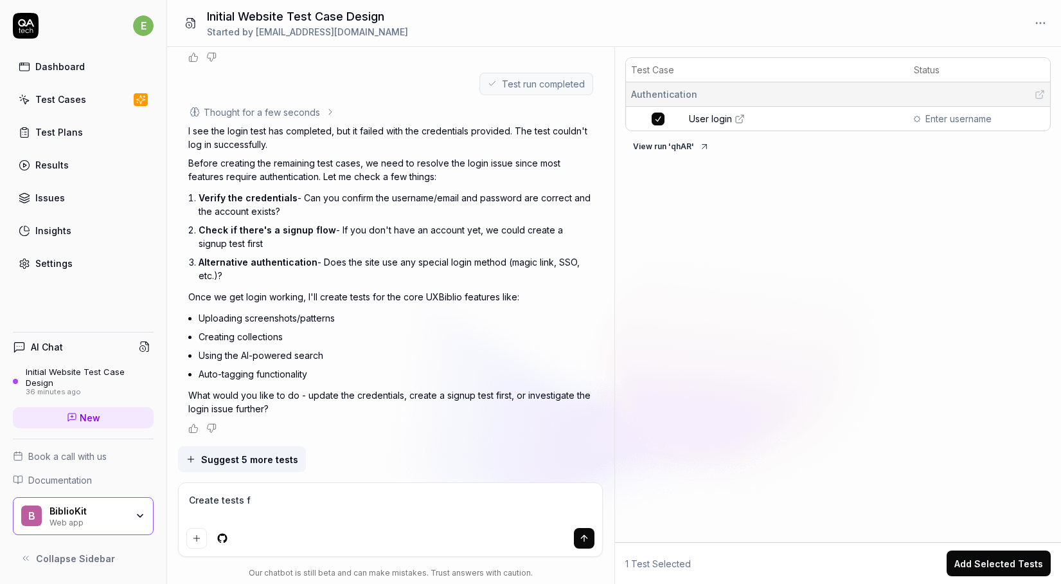
type textarea "Create tests fo"
type textarea "*"
type textarea "Create tests for"
type textarea "*"
type textarea "Create tests for"
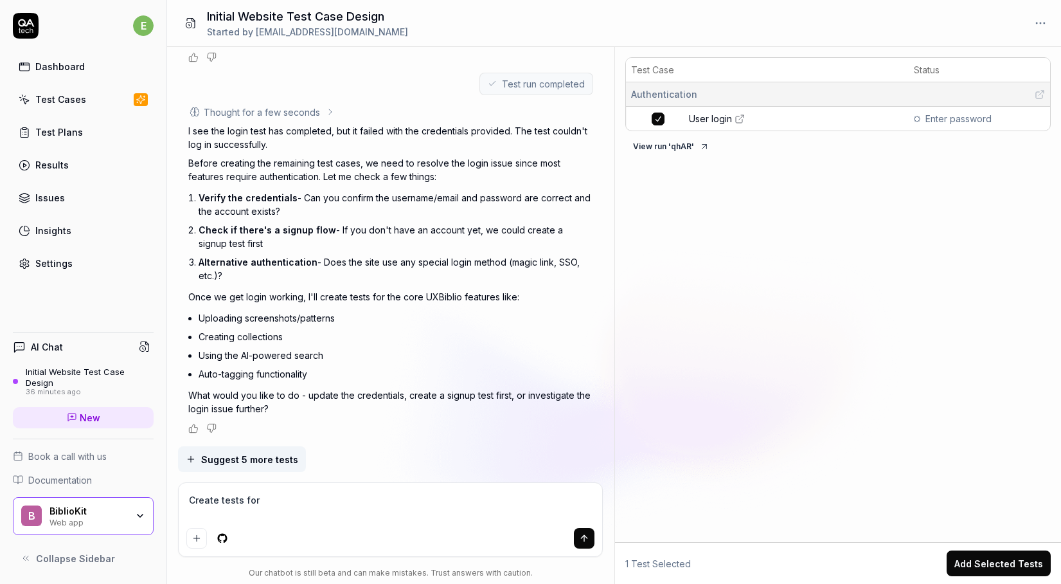
paste textarea "Uploading screenshots/patterns Creating collections Using the AI-powered search…"
type textarea "*"
type textarea "Create tests for Uploading screenshots/patterns Creating collections Using the …"
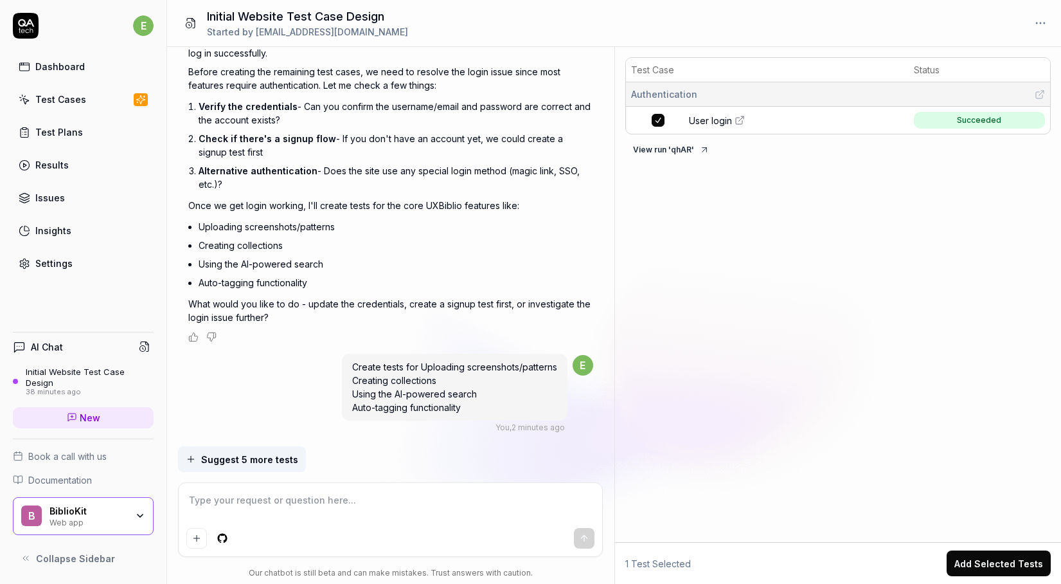
scroll to position [1169, 0]
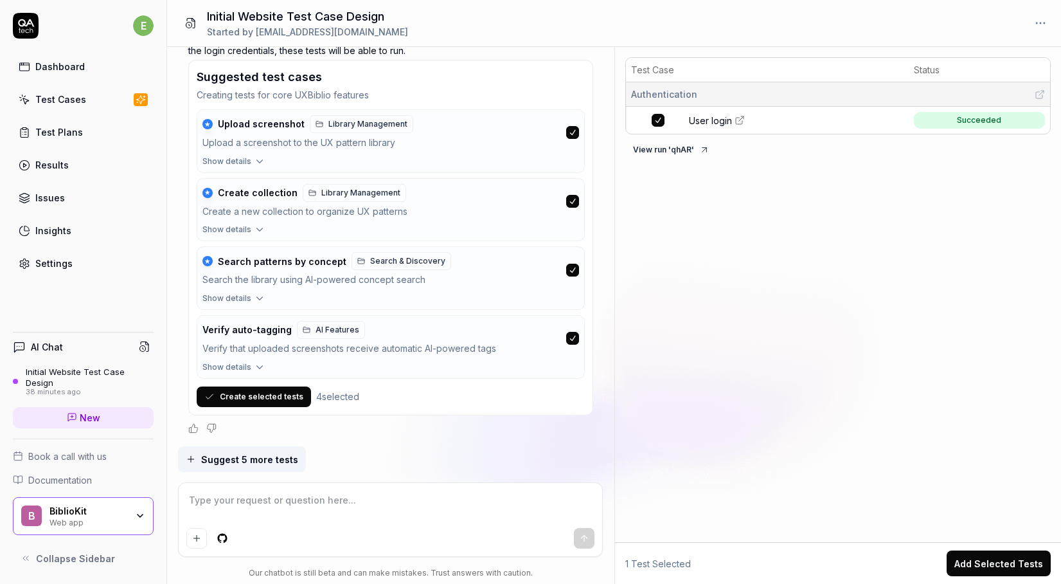
click at [279, 393] on button "Create selected tests" at bounding box center [254, 396] width 114 height 21
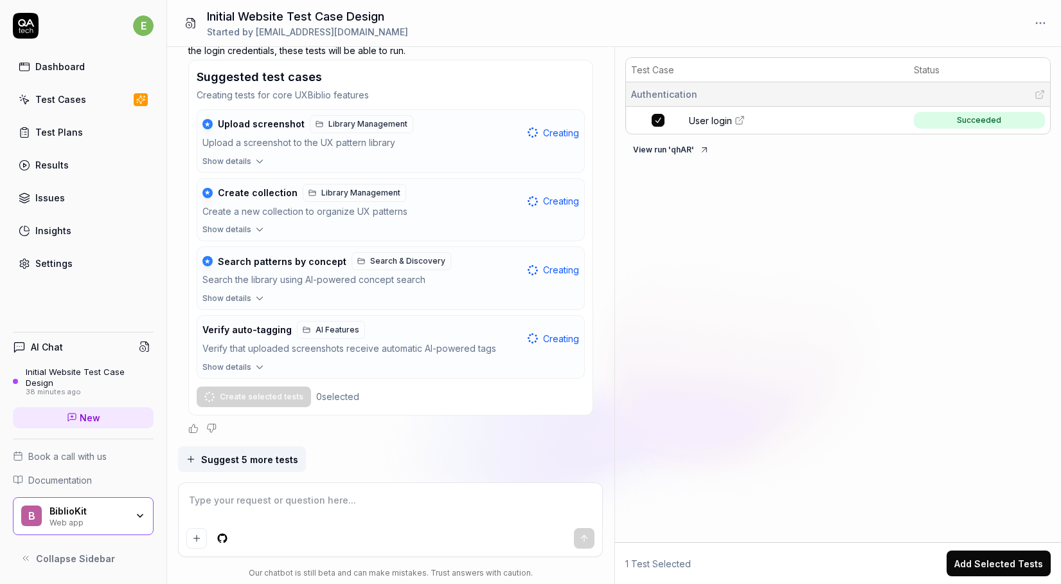
click at [255, 460] on span "Suggest 5 more tests" at bounding box center [249, 460] width 97 height 14
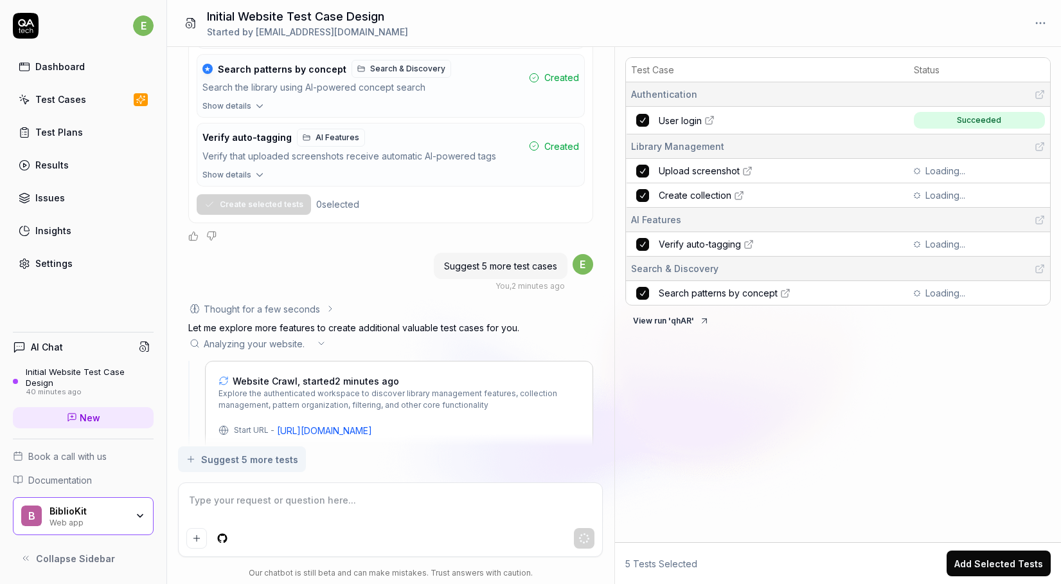
scroll to position [1540, 0]
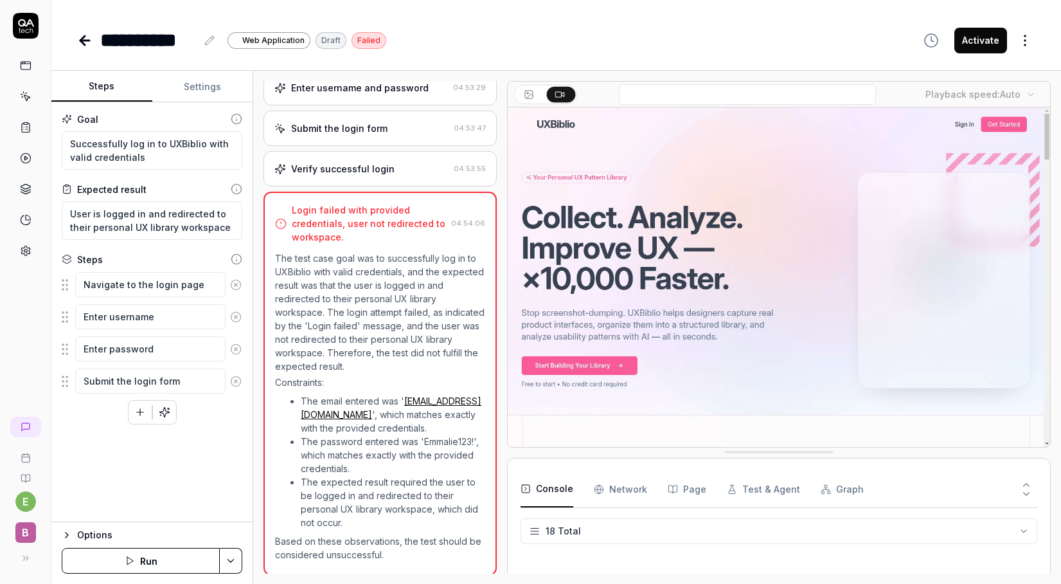
scroll to position [385, 0]
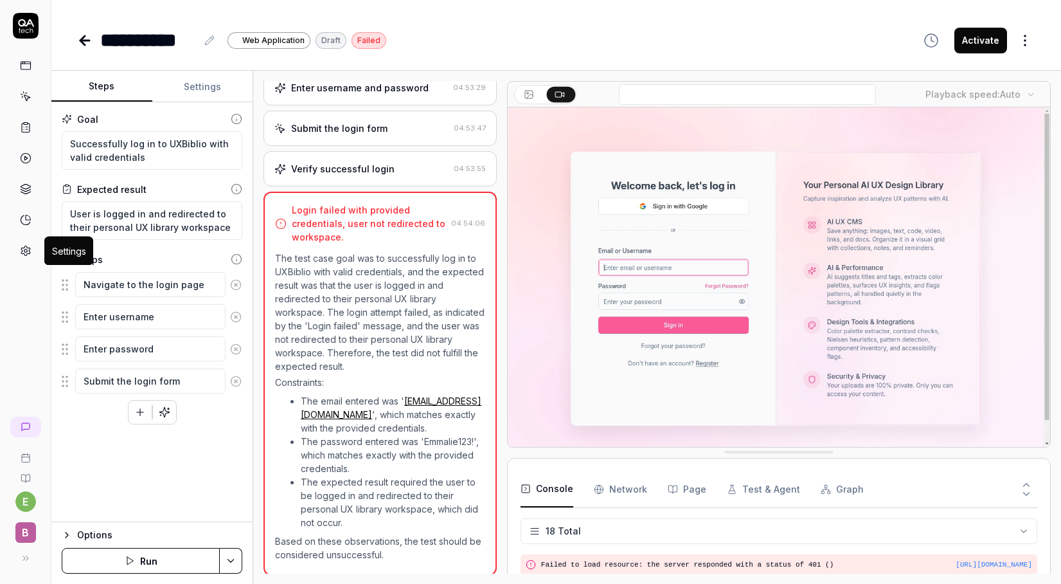
click at [21, 250] on icon at bounding box center [26, 251] width 12 height 12
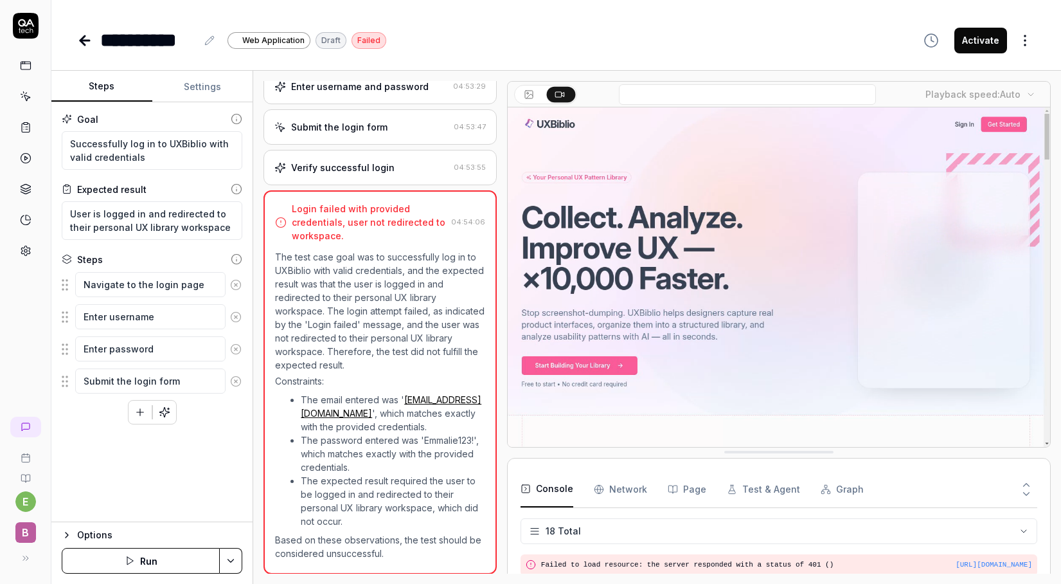
scroll to position [111, 0]
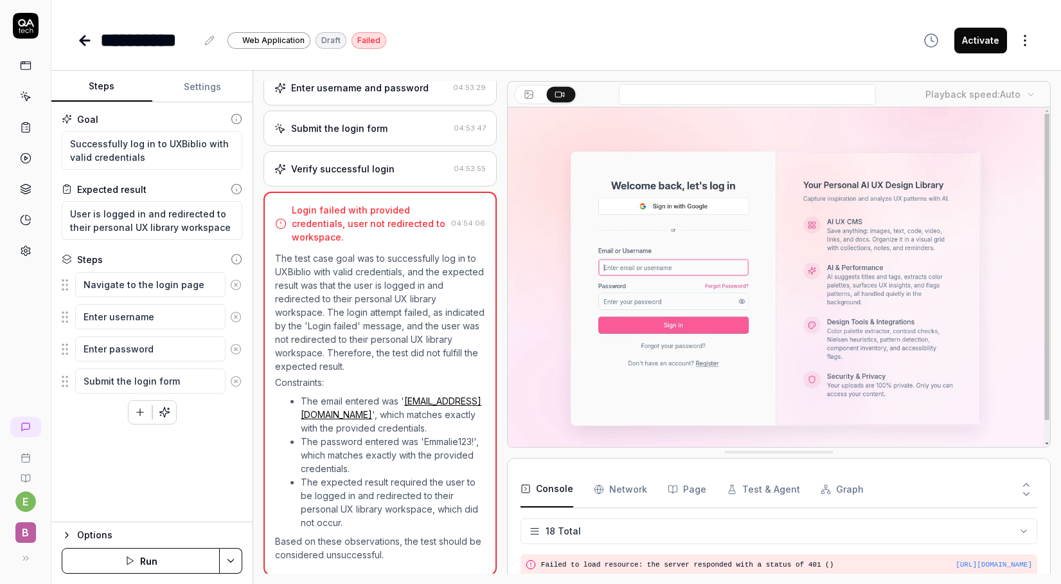
type textarea "*"
click at [177, 91] on button "Settings" at bounding box center [202, 86] width 101 height 31
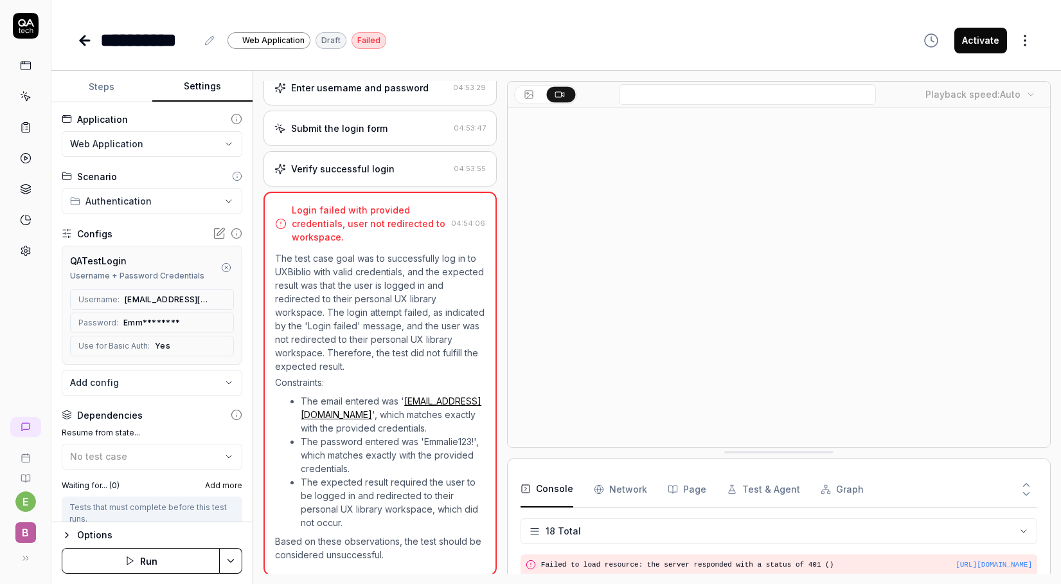
click at [219, 233] on icon at bounding box center [219, 233] width 13 height 13
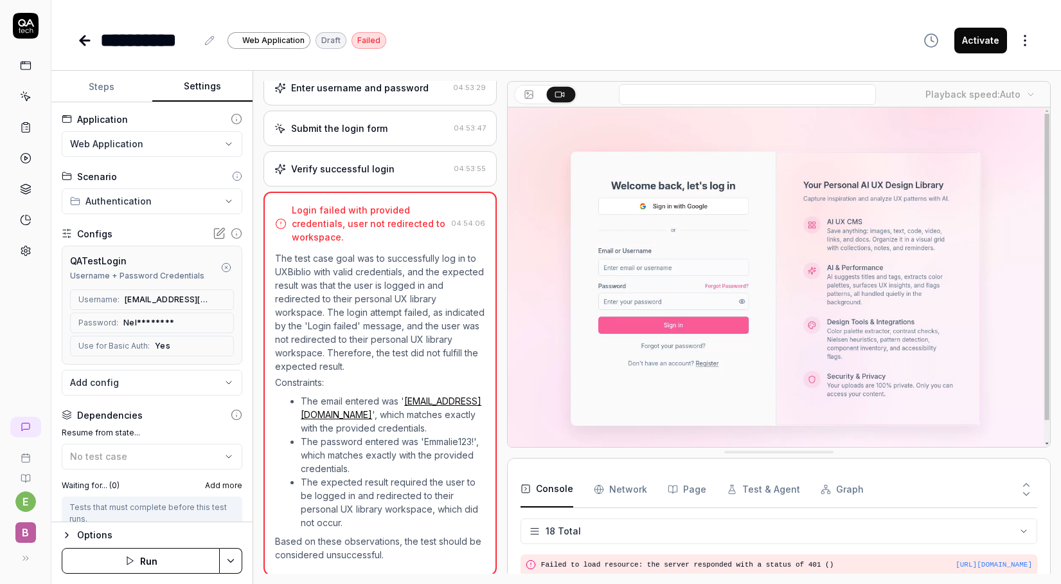
click at [217, 235] on icon at bounding box center [219, 233] width 13 height 13
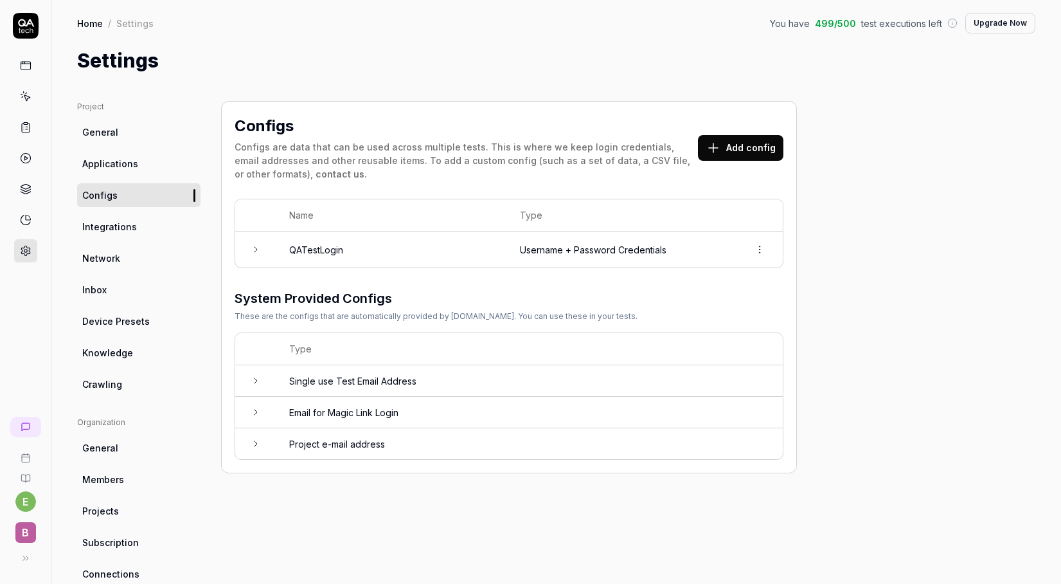
click at [502, 258] on td "QATestLogin" at bounding box center [391, 249] width 231 height 36
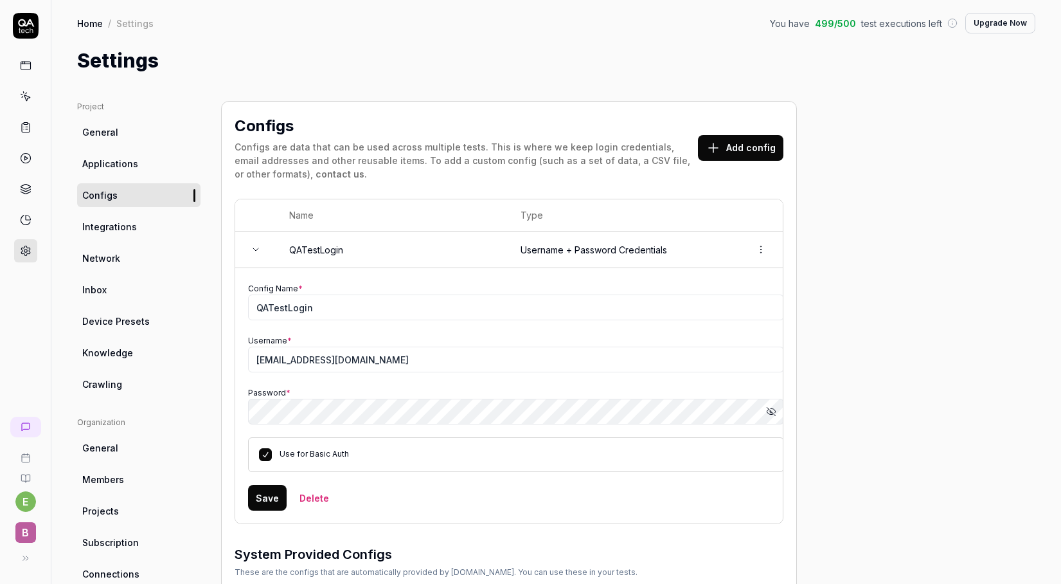
click at [411, 397] on div "Password * Show password" at bounding box center [516, 404] width 536 height 39
click at [425, 359] on input "[EMAIL_ADDRESS][DOMAIN_NAME]" at bounding box center [516, 360] width 536 height 26
type input "[EMAIL_ADDRESS][DOMAIN_NAME]"
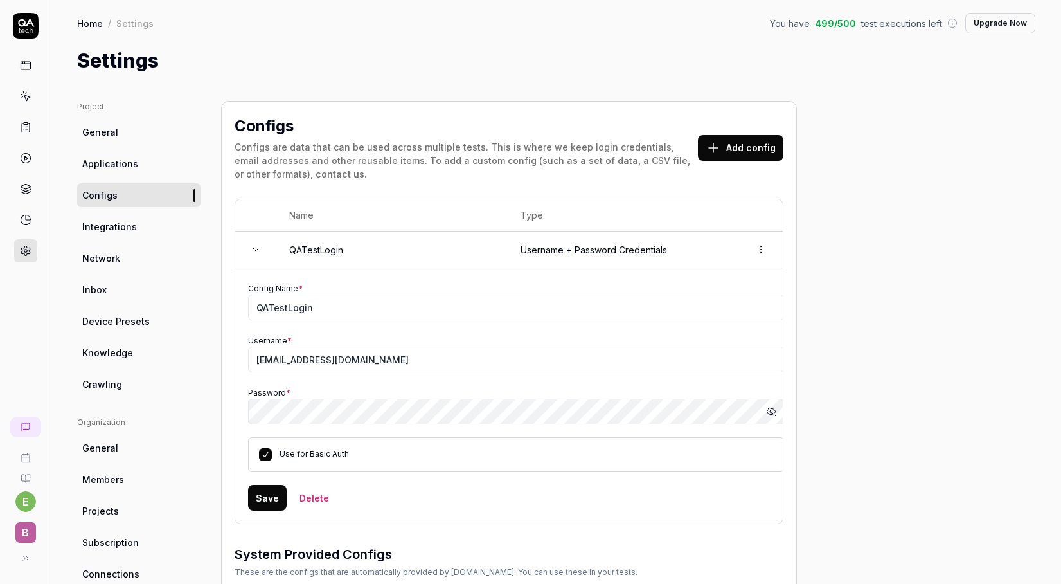
click at [471, 423] on div "Config Name * QATestLogin Username * [EMAIL_ADDRESS][DOMAIN_NAME] Password * Sh…" at bounding box center [516, 376] width 536 height 191
click at [361, 526] on div "Name Type QATestLogin Username + Password Credentials Config Name * QATestLogin…" at bounding box center [509, 457] width 549 height 517
click at [272, 493] on button "Save" at bounding box center [267, 498] width 39 height 26
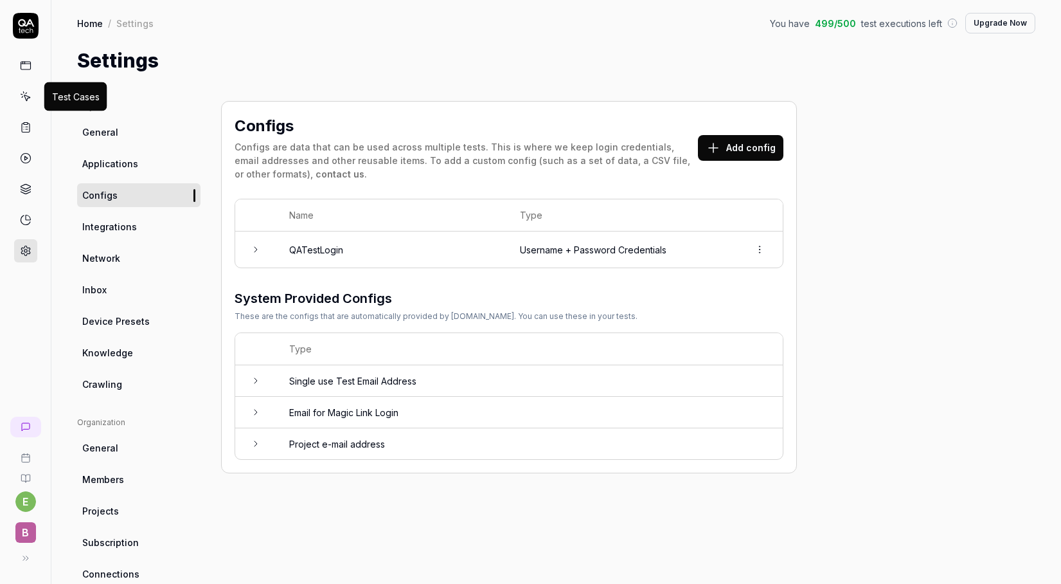
click at [27, 94] on icon at bounding box center [26, 97] width 12 height 12
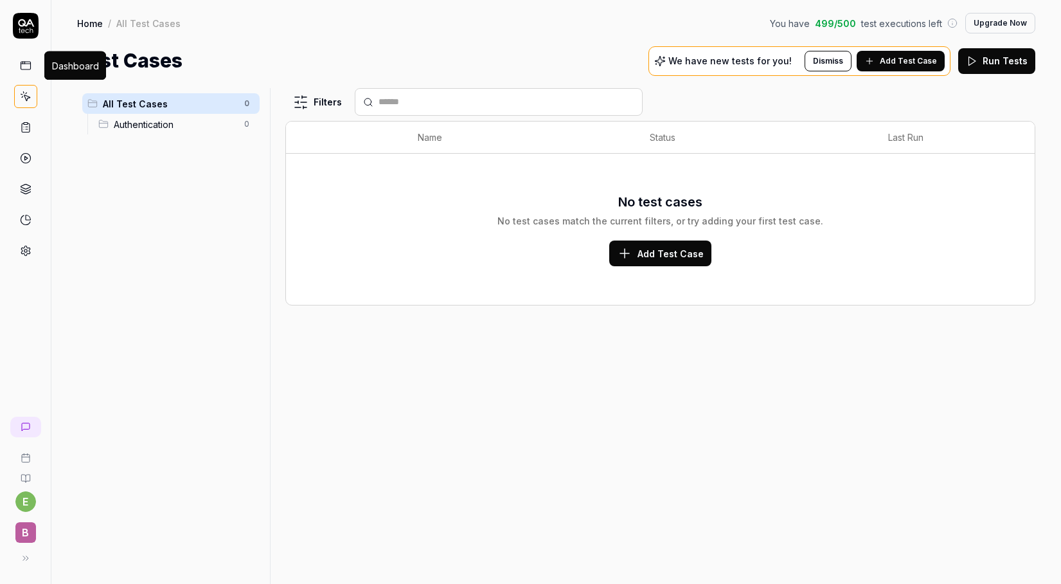
click at [27, 64] on icon at bounding box center [26, 64] width 10 height 0
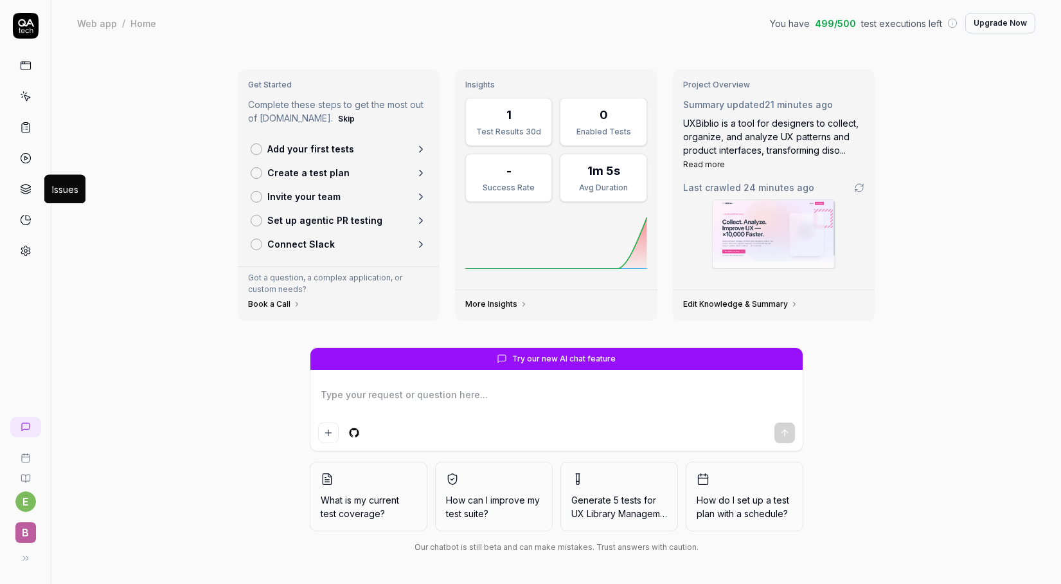
click at [26, 188] on icon at bounding box center [26, 186] width 10 height 5
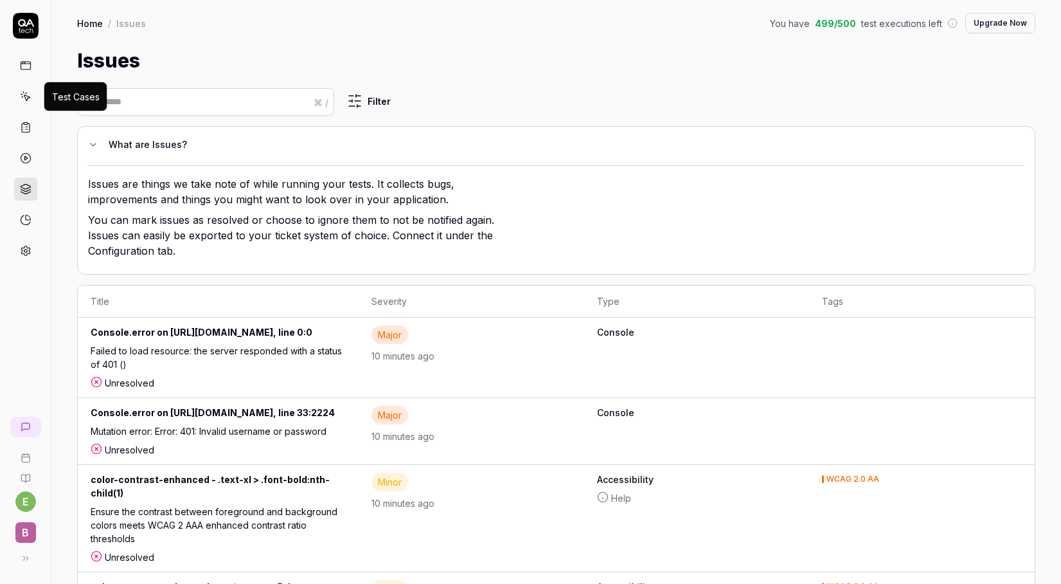
click at [25, 96] on icon at bounding box center [26, 97] width 12 height 12
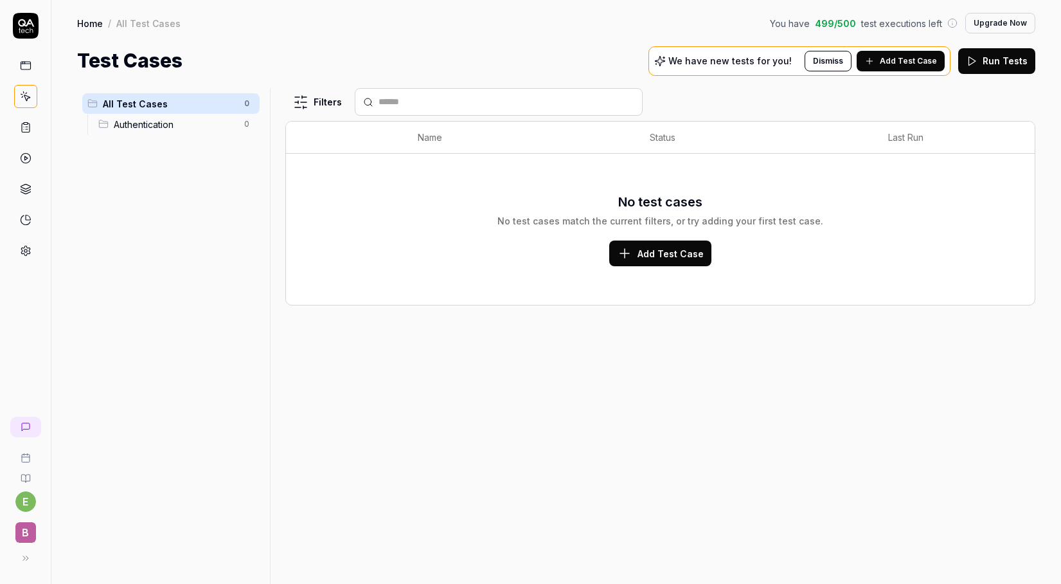
click at [32, 66] on link at bounding box center [25, 65] width 23 height 23
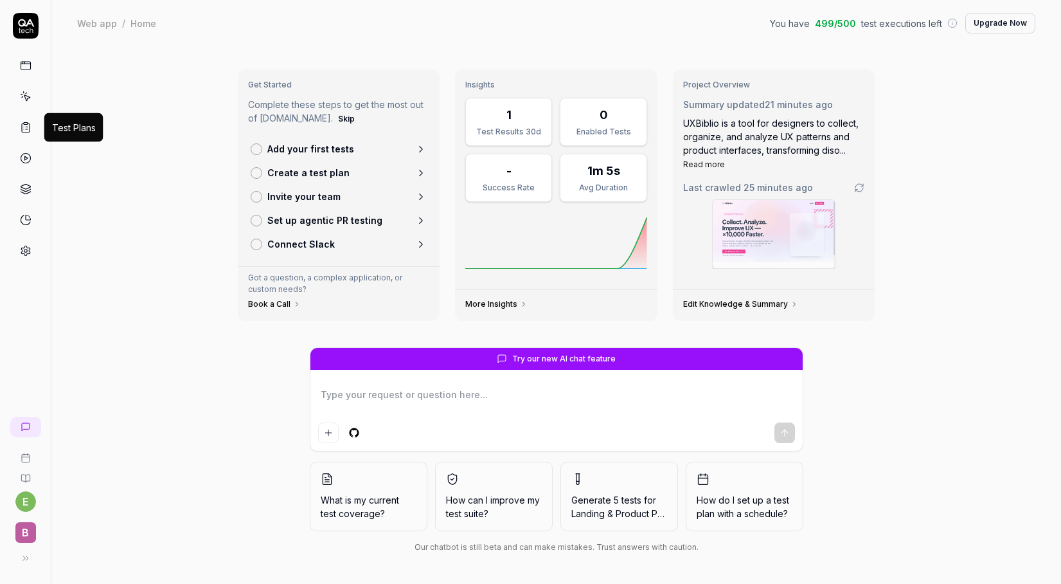
type textarea "*"
click at [27, 125] on icon at bounding box center [26, 128] width 12 height 12
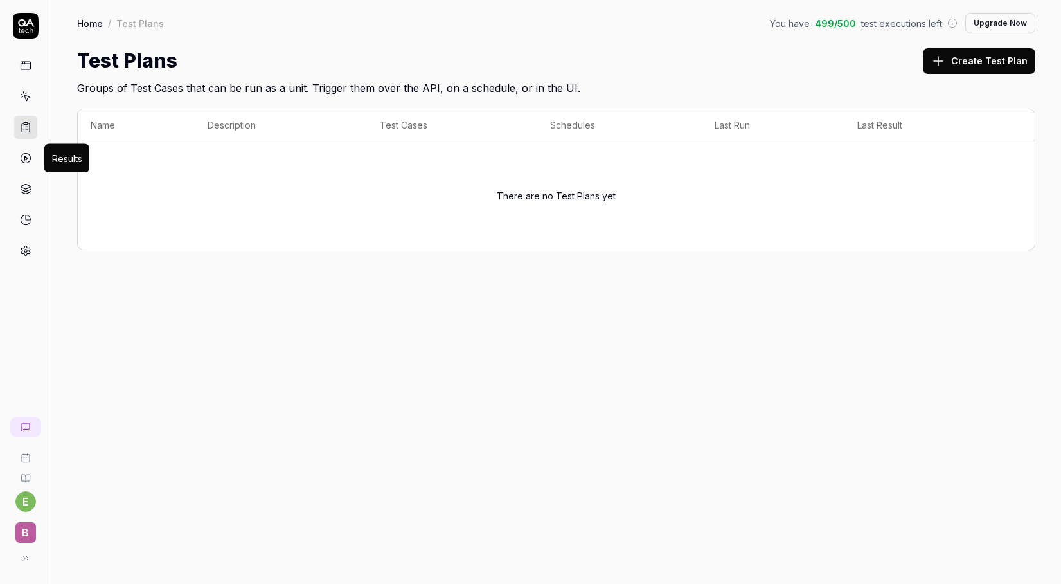
click at [27, 159] on icon at bounding box center [26, 158] width 12 height 12
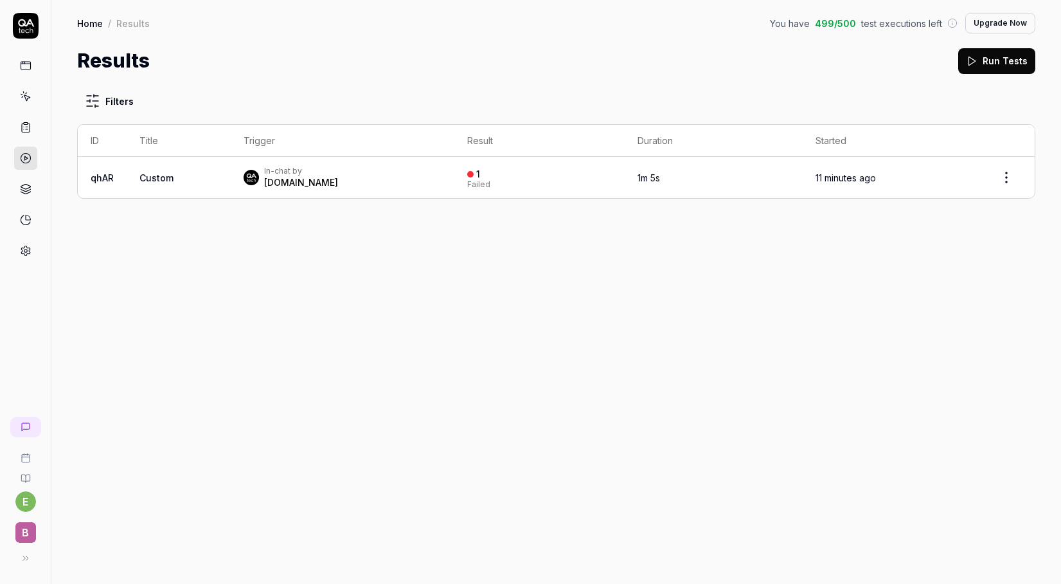
click at [189, 177] on td "Custom" at bounding box center [179, 177] width 104 height 41
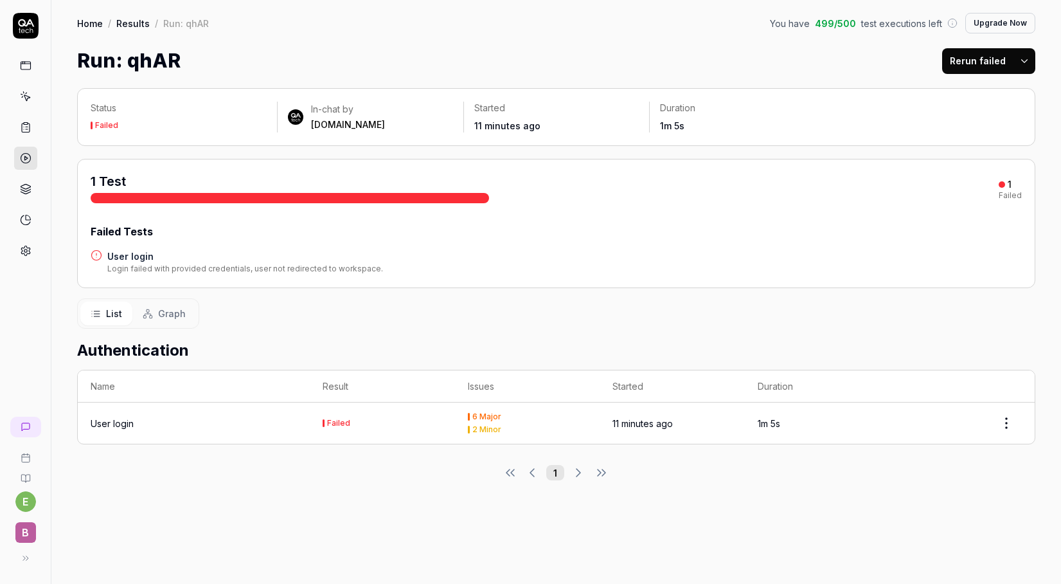
click at [1006, 419] on html "e B Home / Results / Run: qhAR You have 499 / 500 test executions left Upgrade …" at bounding box center [530, 292] width 1061 height 584
click at [987, 482] on div "Rerun test" at bounding box center [969, 480] width 102 height 28
click at [1009, 425] on html "e B Home / Results / Run: qhAR You have 499 / 500 test executions left Upgrade …" at bounding box center [530, 292] width 1061 height 584
click at [1003, 419] on html "e B Home / Results / Run: qhAR You have 499 / 500 test executions left Upgrade …" at bounding box center [530, 292] width 1061 height 584
click at [1013, 420] on html "e B Home / Results / Run: qhAR You have 499 / 500 test executions left Upgrade …" at bounding box center [530, 292] width 1061 height 584
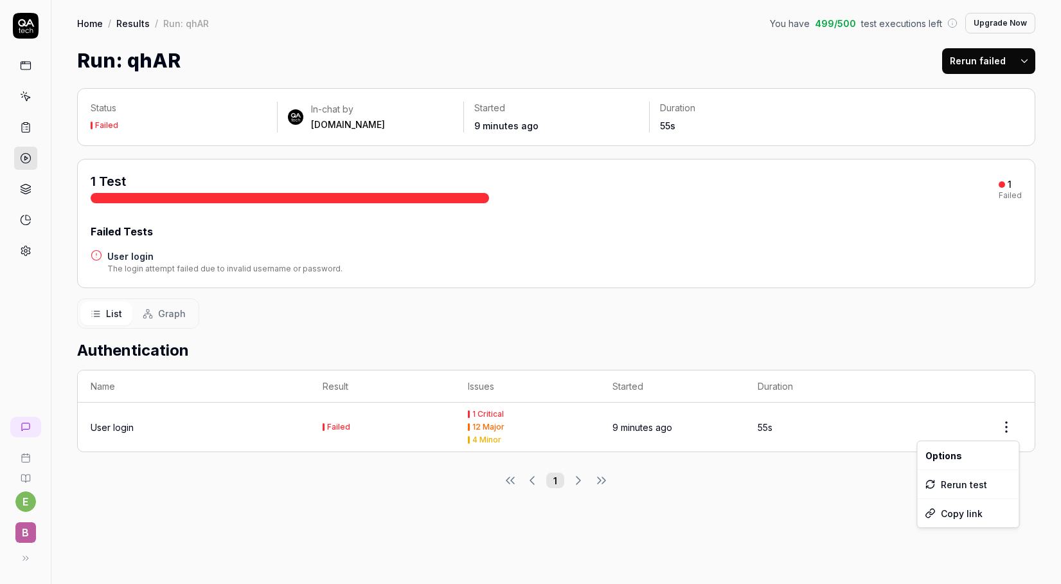
click at [1000, 419] on html "e B Home / Results / Run: qhAR You have 499 / 500 test executions left Upgrade …" at bounding box center [530, 292] width 1061 height 584
click at [995, 418] on html "e B Home / Results / Run: qhAR You have 499 / 500 test executions left Upgrade …" at bounding box center [530, 292] width 1061 height 584
click at [1005, 424] on html "e B Home / Results / Run: qhAR You have 499 / 500 test executions left Upgrade …" at bounding box center [530, 292] width 1061 height 584
click at [984, 483] on div "Rerun test" at bounding box center [969, 484] width 102 height 28
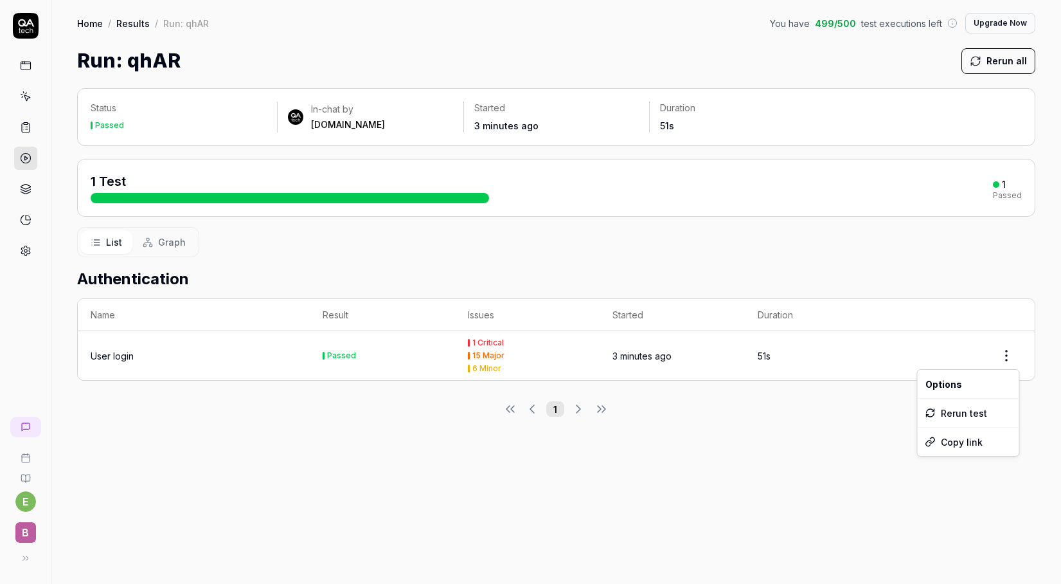
click at [1011, 355] on html "e B Home / Results / Run: qhAR You have 499 / 500 test executions left Upgrade …" at bounding box center [530, 292] width 1061 height 584
click at [1008, 355] on html "e B Home / Results / Run: qhAR You have 499 / 500 test executions left Upgrade …" at bounding box center [530, 292] width 1061 height 584
click at [476, 347] on div "1 Critical 15 Major 6 Minor" at bounding box center [528, 355] width 120 height 33
click at [25, 185] on icon at bounding box center [26, 189] width 12 height 12
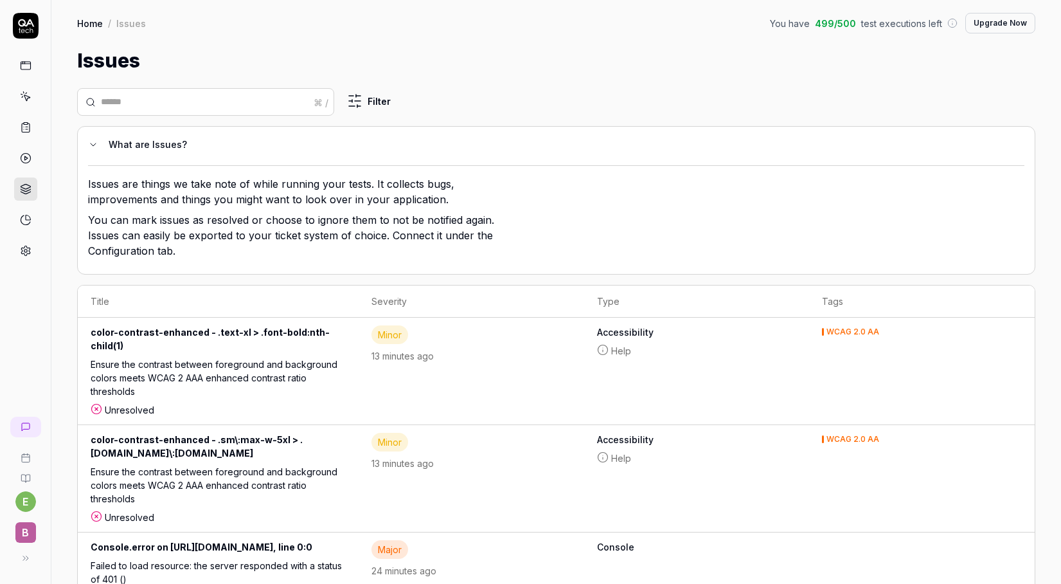
click at [154, 540] on div "Console.error on https://uxb-production.up.railway.app/api/collections, line 0:0" at bounding box center [218, 549] width 255 height 19
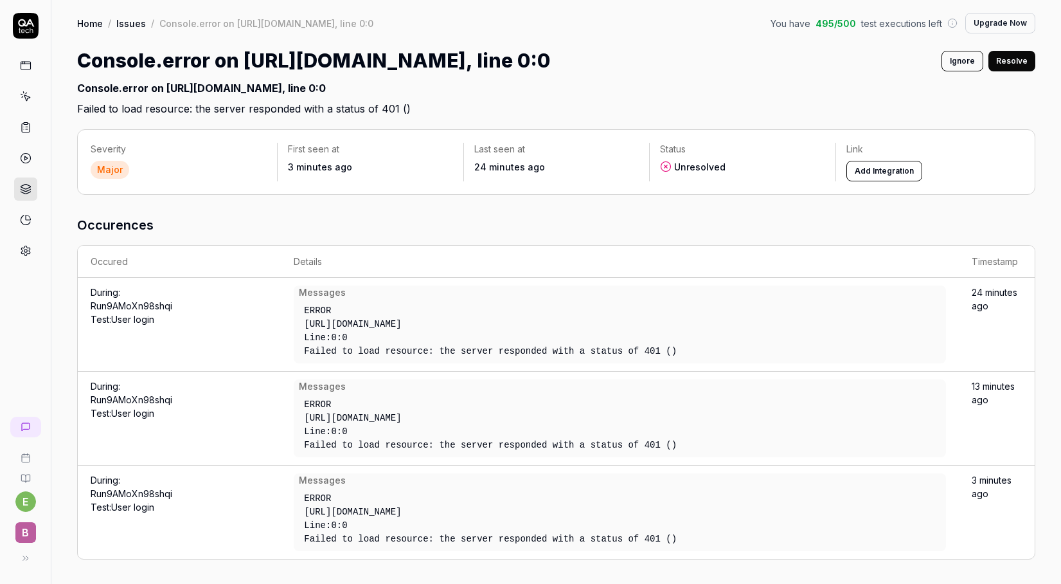
click at [1005, 65] on button "Resolve" at bounding box center [1012, 61] width 47 height 21
click at [27, 189] on icon at bounding box center [26, 189] width 12 height 12
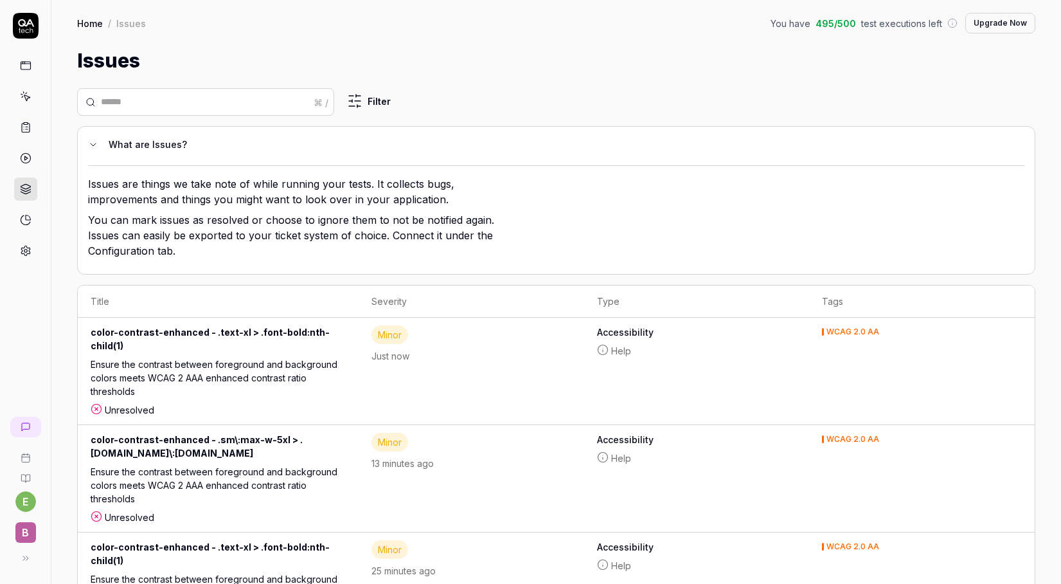
click at [178, 357] on div "Ensure the contrast between foreground and background colors meets WCAG 2 AAA e…" at bounding box center [218, 380] width 255 height 46
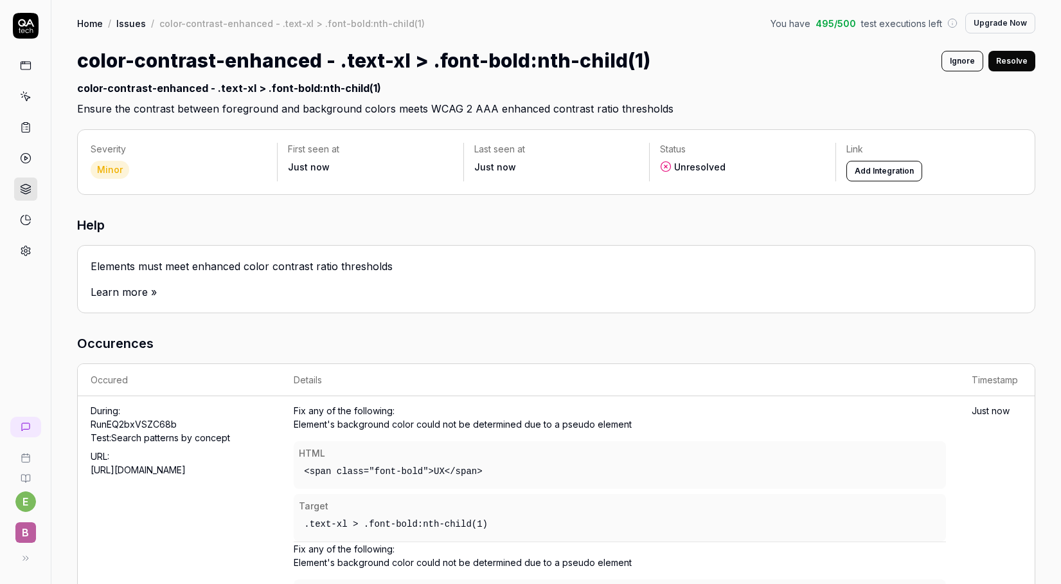
click at [30, 127] on icon at bounding box center [26, 128] width 12 height 12
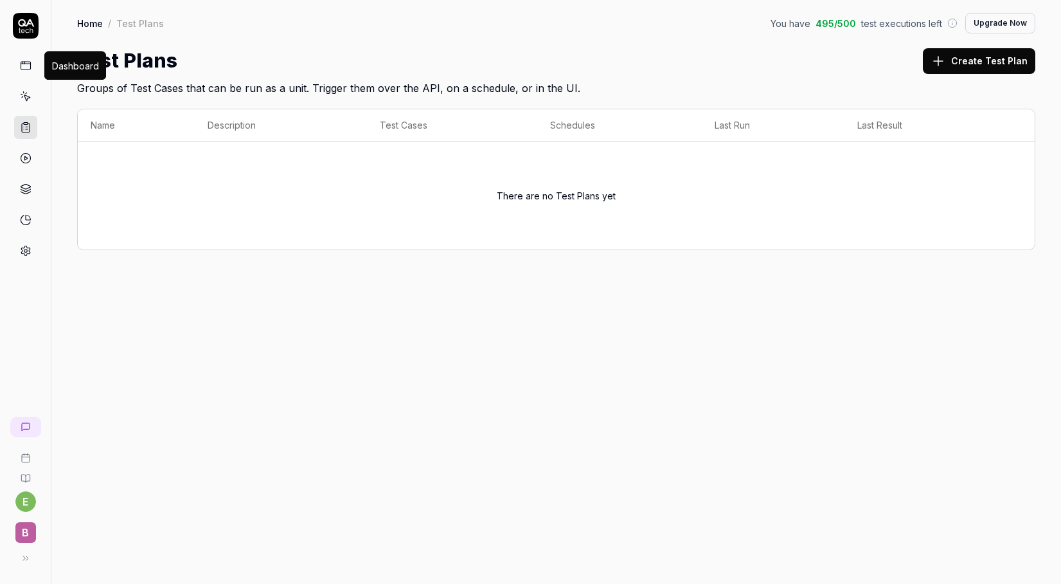
click at [27, 69] on rect at bounding box center [26, 66] width 10 height 8
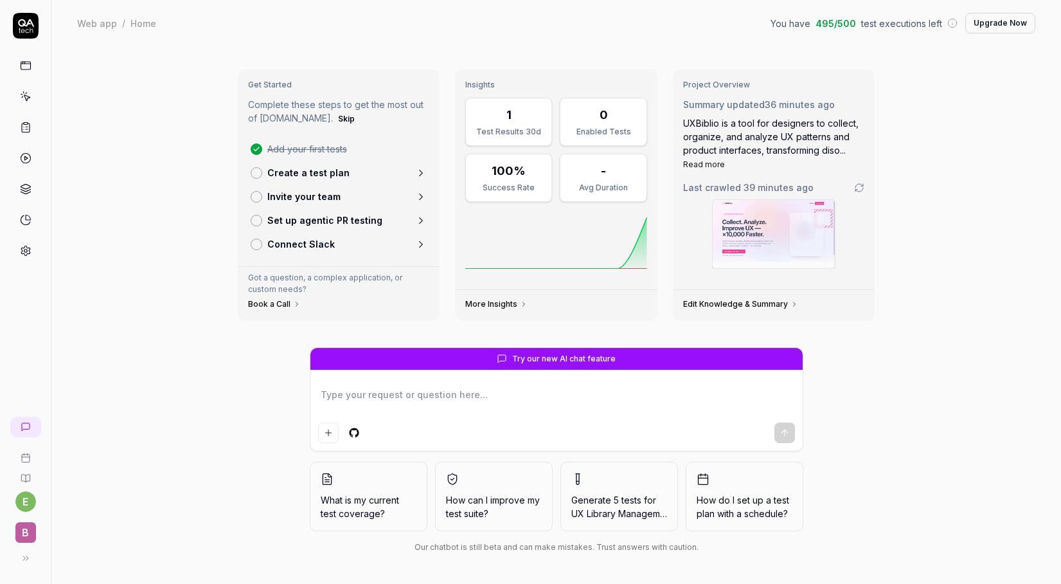
type textarea "*"
click at [312, 177] on p "Create a test plan" at bounding box center [308, 173] width 82 height 14
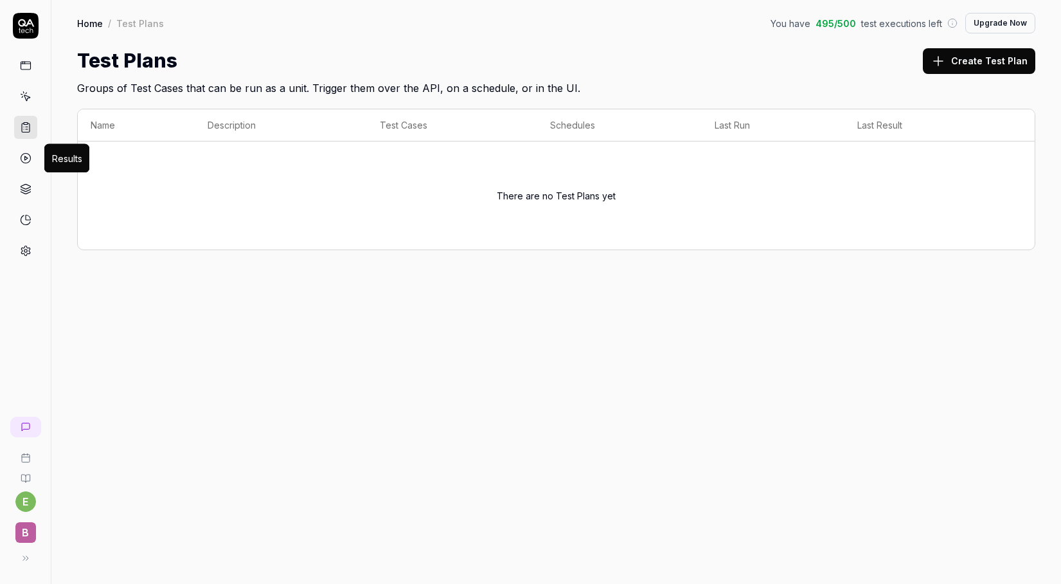
click at [23, 158] on icon at bounding box center [26, 158] width 12 height 12
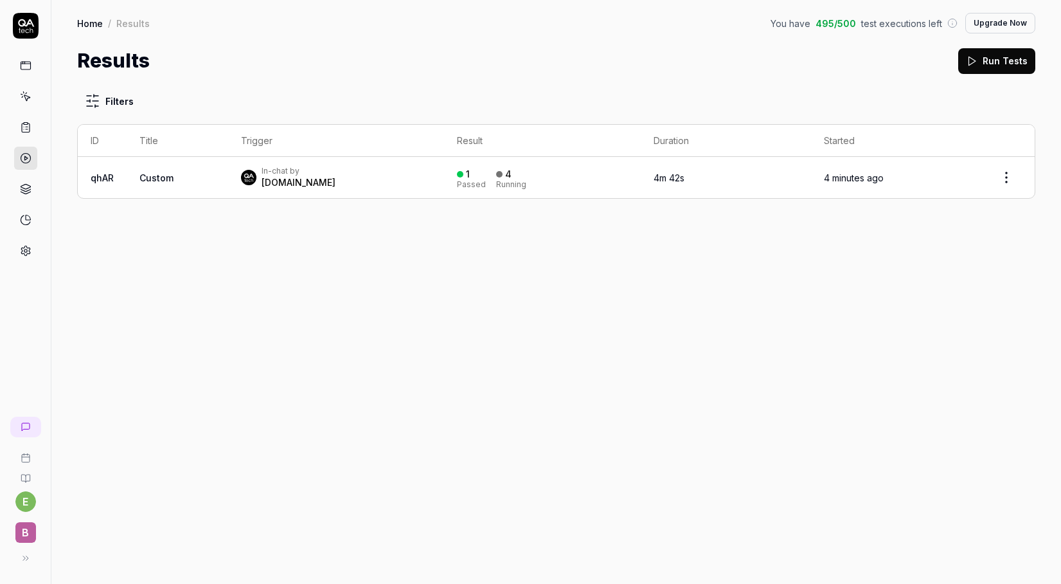
click at [30, 217] on icon at bounding box center [26, 220] width 12 height 12
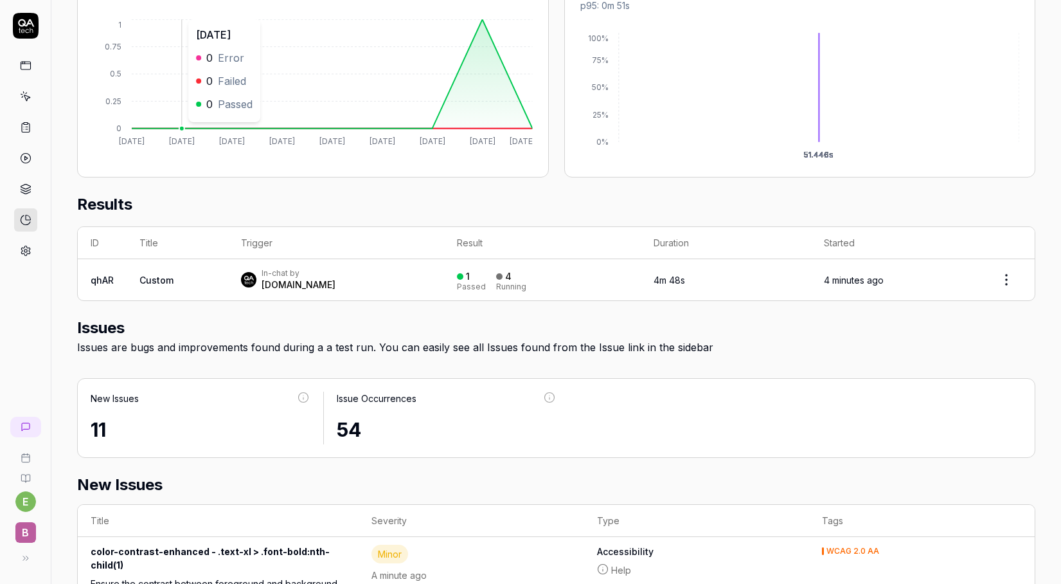
scroll to position [361, 0]
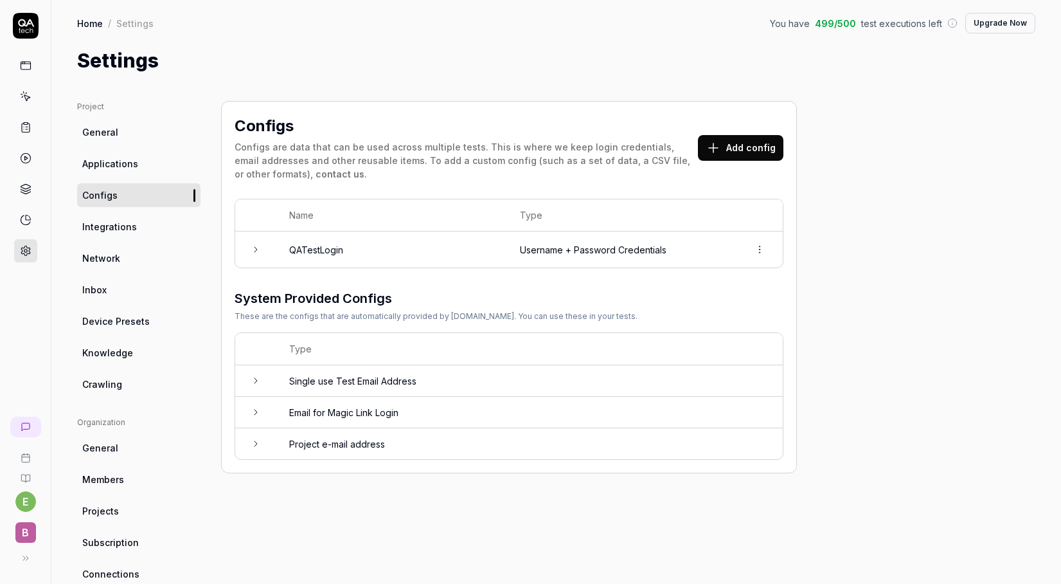
click at [755, 246] on html "e B Home / Settings You have 499 / 500 test executions left Upgrade Now Home / …" at bounding box center [530, 292] width 1061 height 584
click at [546, 287] on html "e B Home / Settings You have 499 / 500 test executions left Upgrade Now Home / …" at bounding box center [530, 292] width 1061 height 584
click at [260, 246] on icon at bounding box center [256, 249] width 10 height 10
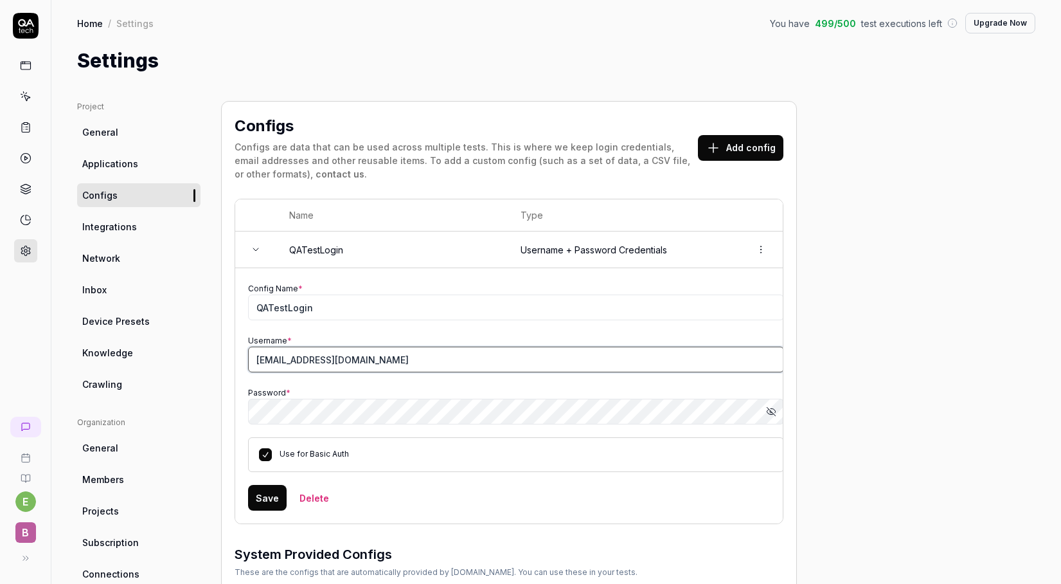
click at [432, 352] on input "[EMAIL_ADDRESS][DOMAIN_NAME]" at bounding box center [516, 360] width 536 height 26
type input "QATest"
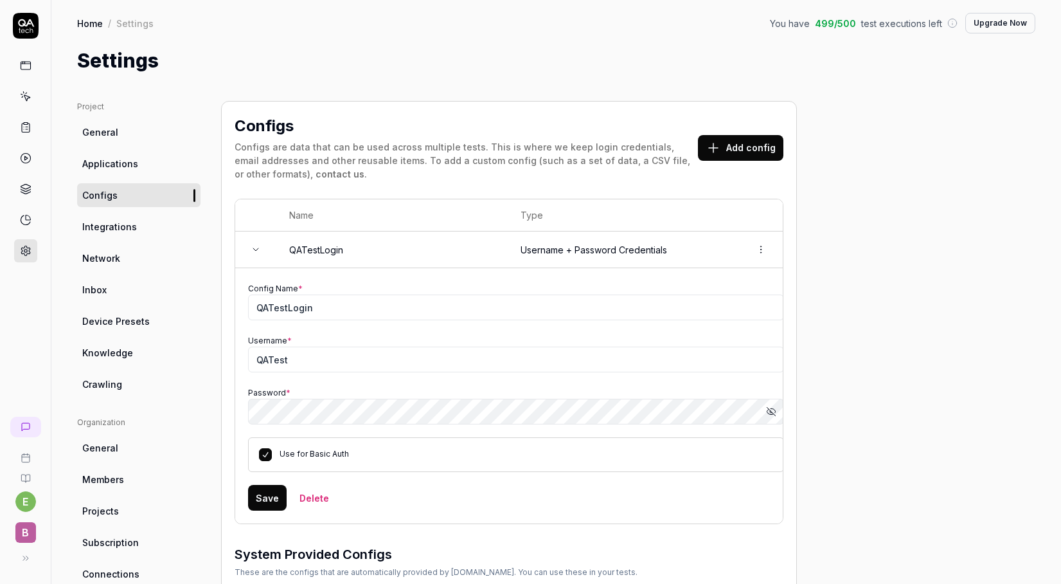
click at [267, 500] on button "Save" at bounding box center [267, 498] width 39 height 26
